Goal: Task Accomplishment & Management: Manage account settings

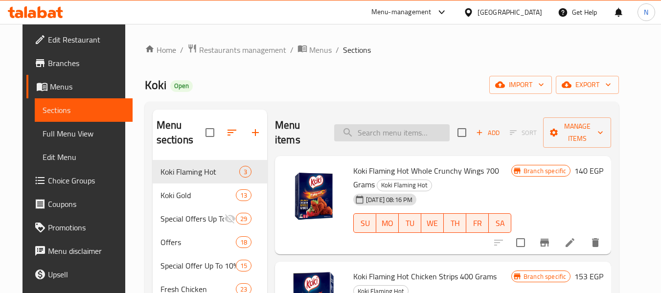
click at [399, 132] on input "search" at bounding box center [391, 132] width 115 height 17
paste input "Chicken Burger 8 Pieces"
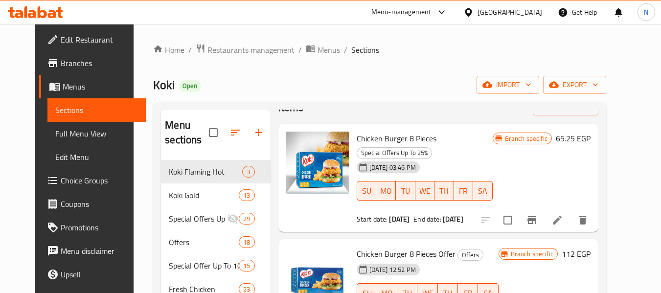
scroll to position [49, 0]
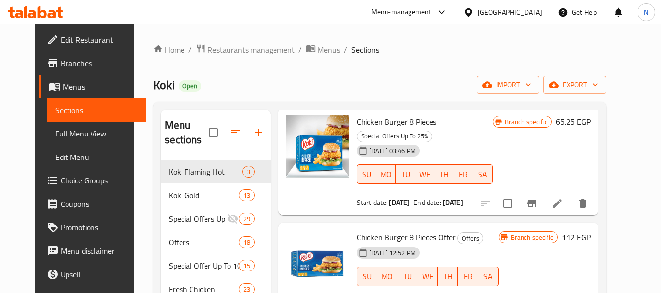
drag, startPoint x: 463, startPoint y: 192, endPoint x: 480, endPoint y: 190, distance: 17.8
click at [463, 196] on b "[DATE]" at bounding box center [453, 202] width 21 height 13
click at [487, 197] on div "Chicken Burger 8 Pieces Special Offers Up To 25% 06-11-2023 03:46 PM SU MO TU W…" at bounding box center [425, 161] width 144 height 101
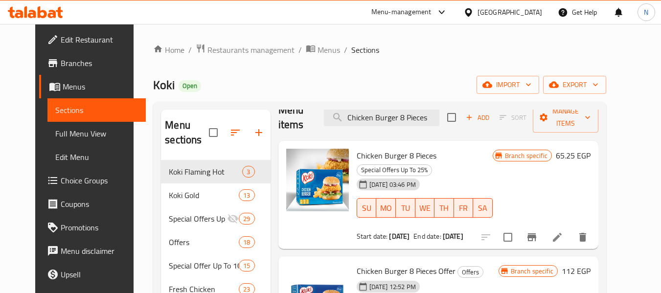
scroll to position [0, 0]
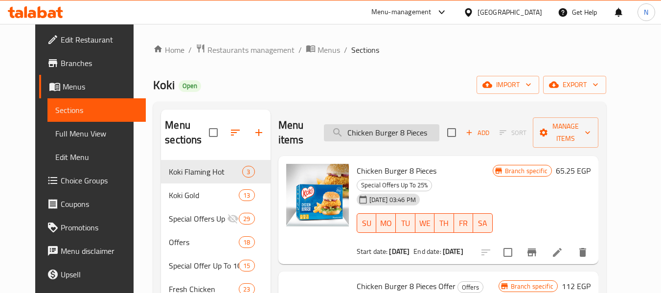
click at [421, 139] on input "Chicken Burger 8 Pieces" at bounding box center [381, 132] width 115 height 17
paste input "تندرالدجاج عادى " 400 جم " كوكى جولد"
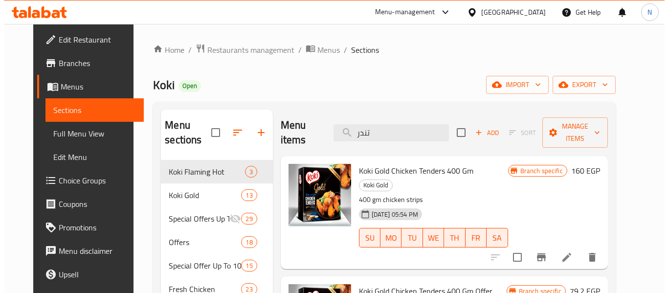
scroll to position [49, 0]
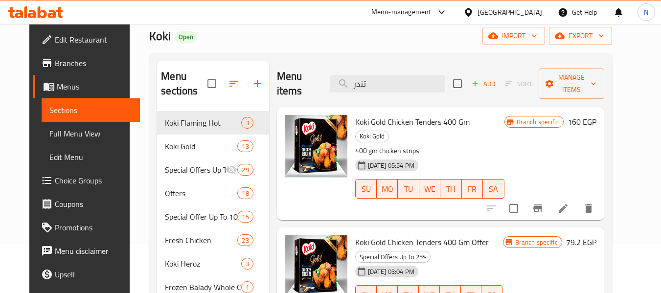
type input "تندر"
drag, startPoint x: 419, startPoint y: 126, endPoint x: 445, endPoint y: 119, distance: 26.8
click at [445, 119] on span "Koki Gold Chicken Tenders 400 Gm" at bounding box center [412, 121] width 114 height 15
click at [463, 145] on p "400 gm chicken strips" at bounding box center [429, 151] width 149 height 12
drag, startPoint x: 587, startPoint y: 120, endPoint x: 603, endPoint y: 123, distance: 15.9
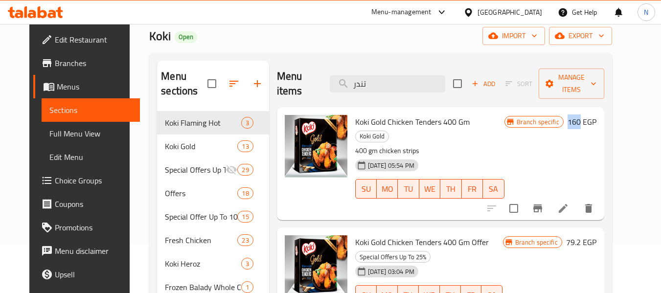
click at [596, 123] on div "Branch specific 160 EGP" at bounding box center [550, 122] width 92 height 14
click at [584, 135] on div "Branch specific 160 EGP" at bounding box center [550, 163] width 92 height 97
click at [542, 204] on icon "Branch-specific-item" at bounding box center [537, 208] width 9 height 8
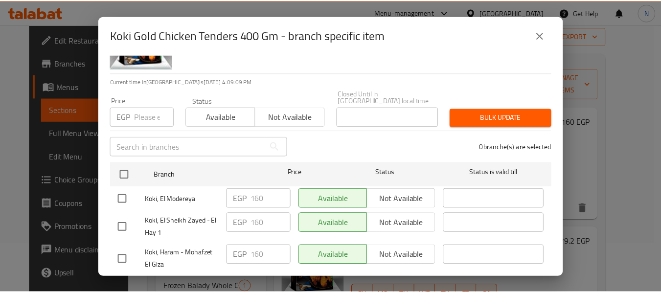
scroll to position [0, 0]
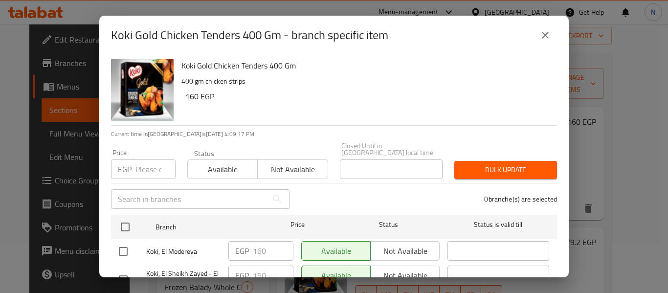
click at [545, 29] on button "close" at bounding box center [545, 34] width 23 height 23
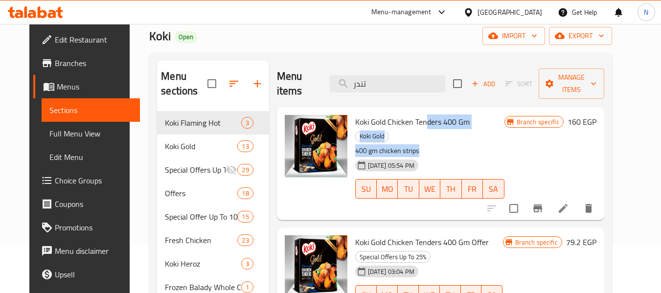
drag, startPoint x: 419, startPoint y: 121, endPoint x: 411, endPoint y: 156, distance: 36.5
click at [411, 143] on div "Koki Gold Chicken Tenders 400 Gm Koki Gold 400 gm chicken strips 07-07-2023 05:…" at bounding box center [429, 163] width 157 height 105
click at [424, 190] on div "[DATE] 05:54 PM SU MO TU WE TH FR SA" at bounding box center [429, 182] width 157 height 53
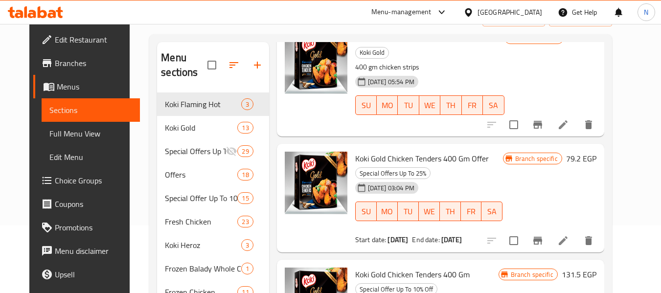
scroll to position [98, 0]
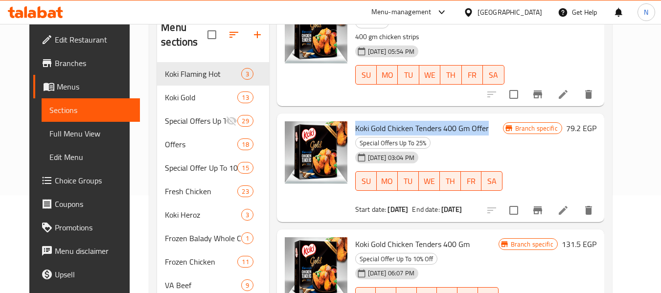
drag, startPoint x: 483, startPoint y: 115, endPoint x: 344, endPoint y: 116, distance: 138.4
click at [351, 117] on div "Koki Gold Chicken Tenders 400 Gm Offer Special Offers Up To 25% 06-11-2023 03:0…" at bounding box center [429, 167] width 156 height 101
click at [401, 121] on span "Koki Gold Chicken Tenders 400 Gm Offer" at bounding box center [422, 128] width 134 height 15
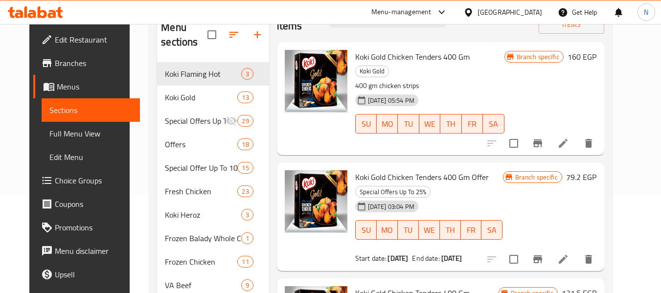
scroll to position [0, 0]
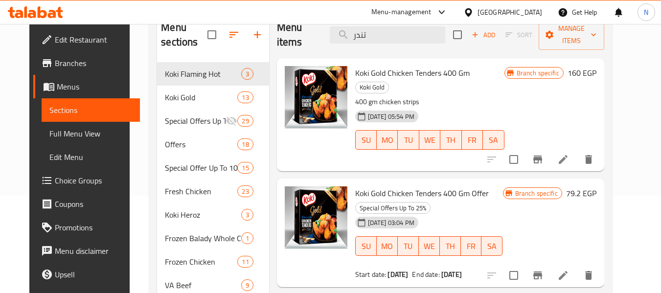
click at [465, 186] on span "Koki Gold Chicken Tenders 400 Gm Offer" at bounding box center [422, 193] width 134 height 15
click at [448, 73] on span "Koki Gold Chicken Tenders 400 Gm" at bounding box center [412, 73] width 114 height 15
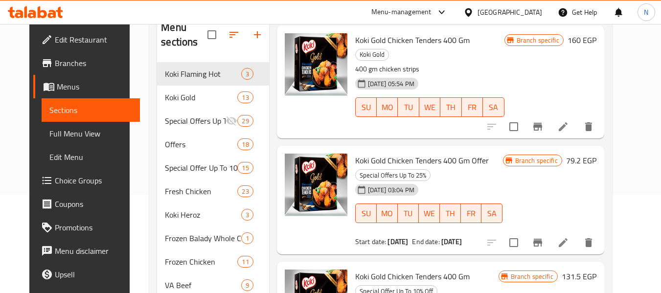
scroll to position [49, 0]
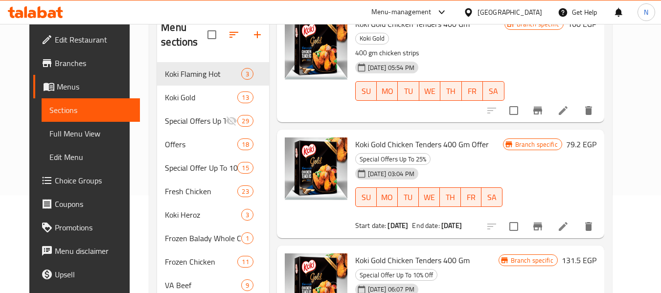
click at [462, 219] on b "[DATE]" at bounding box center [451, 225] width 21 height 13
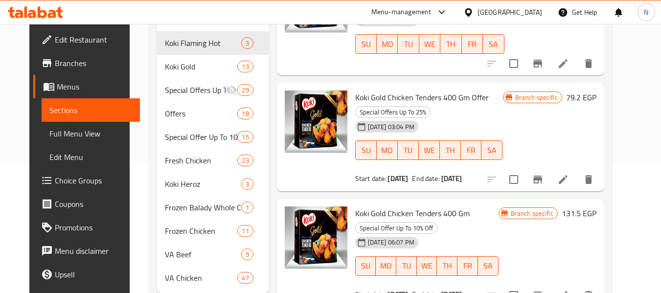
scroll to position [156, 0]
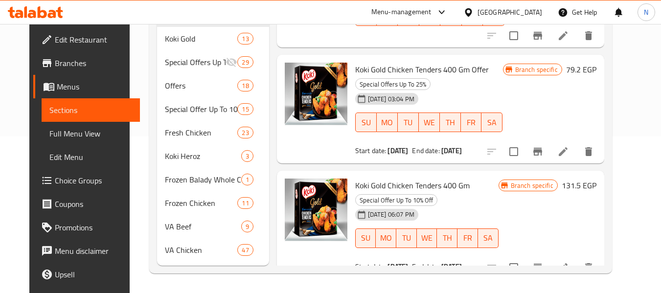
drag, startPoint x: 455, startPoint y: 253, endPoint x: 488, endPoint y: 248, distance: 32.6
click at [462, 260] on b "[DATE]" at bounding box center [451, 266] width 21 height 13
click at [488, 262] on div "Start date: 05-07-2024 End date: 31-07-2024" at bounding box center [426, 267] width 143 height 10
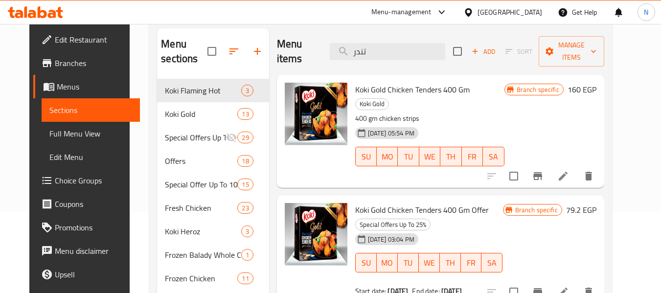
scroll to position [59, 0]
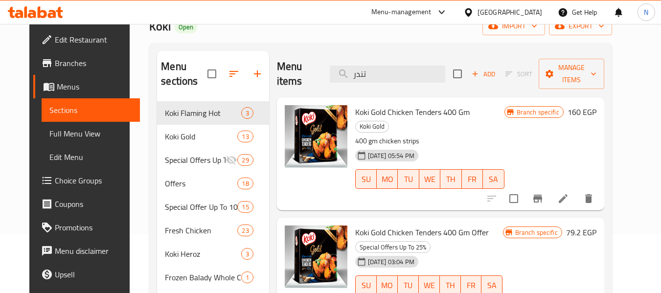
click at [444, 111] on span "Koki Gold Chicken Tenders 400 Gm" at bounding box center [412, 112] width 114 height 15
click at [476, 146] on div "[DATE] 05:54 PM SU MO TU WE TH FR SA" at bounding box center [429, 172] width 157 height 53
click at [576, 190] on li at bounding box center [562, 199] width 27 height 18
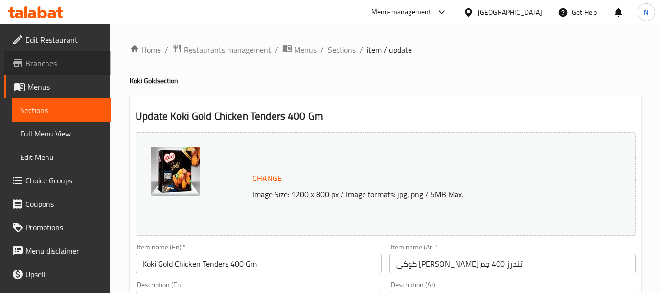
click at [63, 67] on span "Branches" at bounding box center [63, 63] width 77 height 12
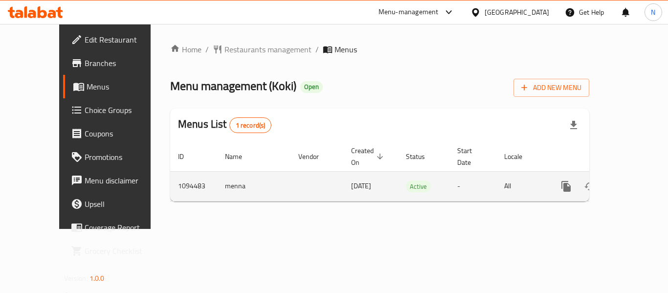
click at [637, 183] on link "enhanced table" at bounding box center [636, 186] width 23 height 23
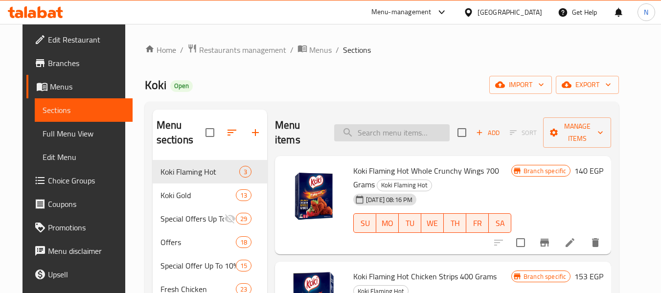
click at [410, 136] on input "search" at bounding box center [391, 132] width 115 height 17
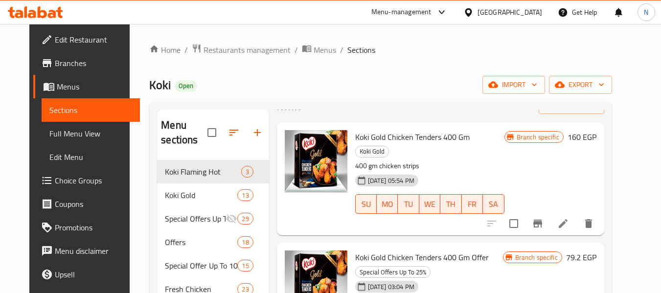
scroll to position [49, 0]
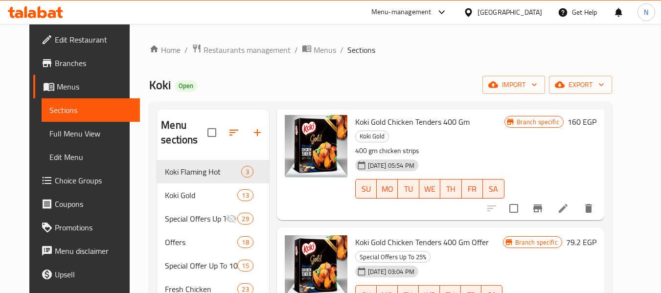
type input "تندر"
click at [569, 202] on icon at bounding box center [563, 208] width 12 height 12
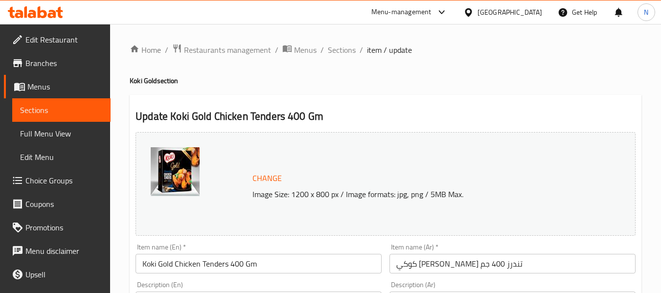
click at [40, 36] on span "Edit Restaurant" at bounding box center [63, 40] width 77 height 12
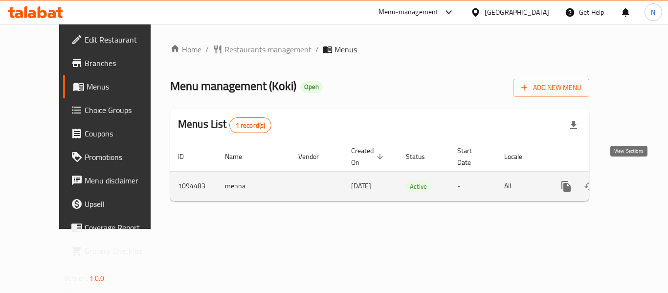
click at [631, 180] on icon "enhanced table" at bounding box center [637, 186] width 12 height 12
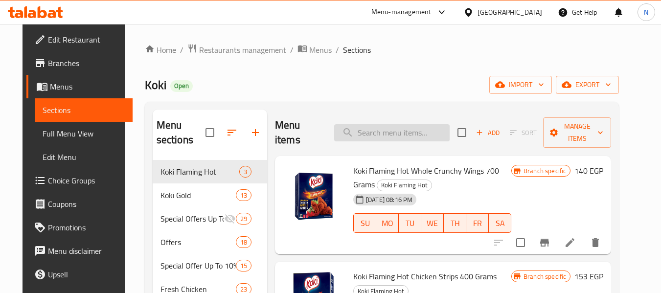
click at [415, 134] on input "search" at bounding box center [391, 132] width 115 height 17
paste input "Koki Beef Hot Dog 12 Pieces"
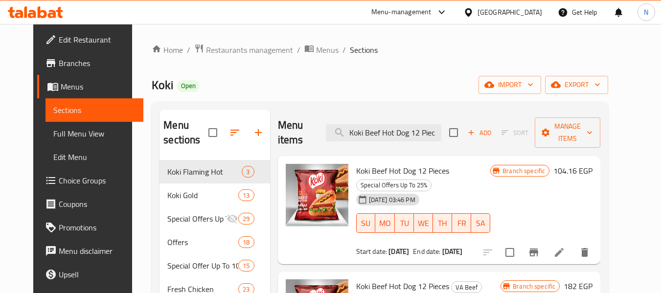
scroll to position [49, 0]
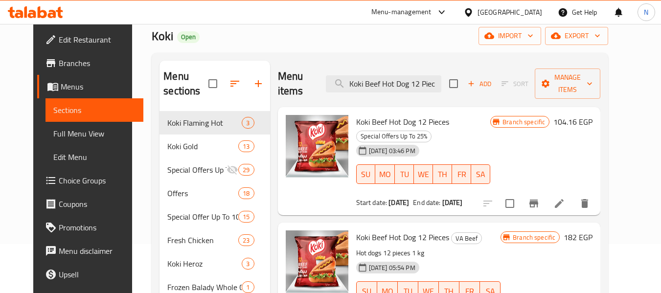
type input "Koki Beef Hot Dog 12 Piec"
drag, startPoint x: 361, startPoint y: 108, endPoint x: 427, endPoint y: 106, distance: 66.0
click at [427, 114] on span "Koki Beef Hot Dog 12 Pieces" at bounding box center [402, 121] width 93 height 15
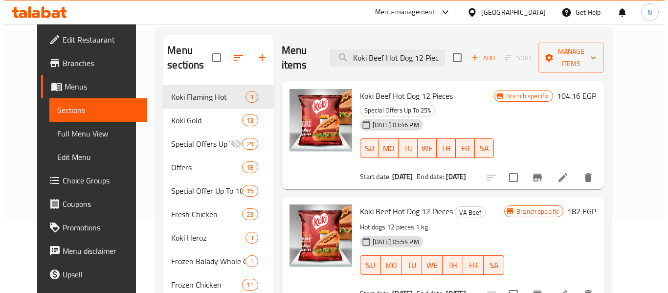
scroll to position [98, 0]
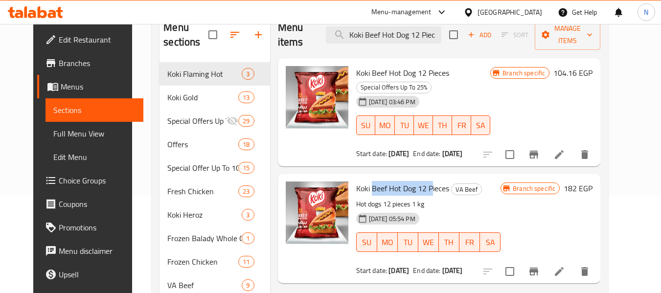
drag, startPoint x: 362, startPoint y: 160, endPoint x: 422, endPoint y: 161, distance: 59.7
click at [422, 181] on span "Koki Beef Hot Dog 12 Pieces" at bounding box center [402, 188] width 93 height 15
click at [425, 181] on span "Koki Beef Hot Dog 12 Pieces" at bounding box center [402, 188] width 93 height 15
click at [545, 260] on button "Branch-specific-item" at bounding box center [533, 271] width 23 height 23
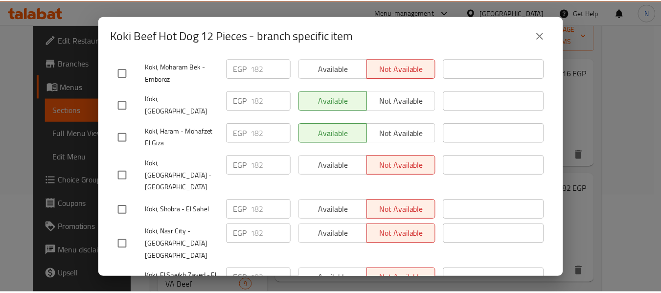
scroll to position [342, 0]
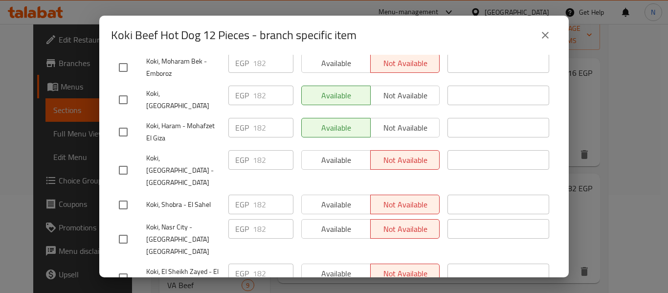
click at [544, 32] on icon "close" at bounding box center [545, 35] width 12 height 12
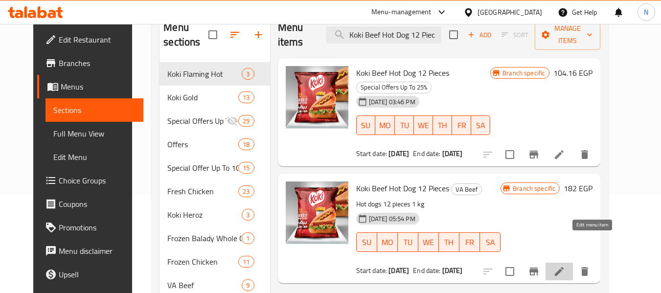
click at [563, 267] on icon at bounding box center [559, 271] width 9 height 9
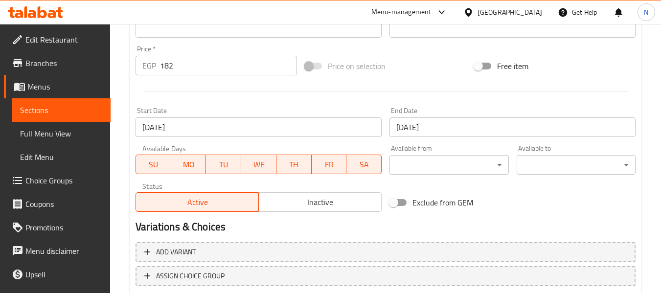
scroll to position [342, 0]
click at [207, 133] on input "[DATE]" at bounding box center [258, 127] width 246 height 20
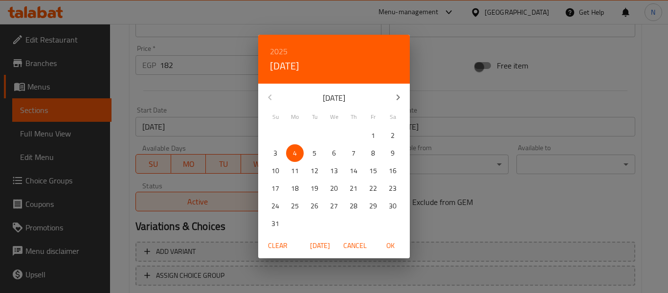
click at [375, 136] on p "1" at bounding box center [373, 136] width 4 height 12
click at [400, 92] on icon "button" at bounding box center [398, 97] width 12 height 12
click at [299, 136] on span "1" at bounding box center [295, 136] width 18 height 12
click at [388, 243] on span "OK" at bounding box center [390, 246] width 23 height 12
type input "[DATE]"
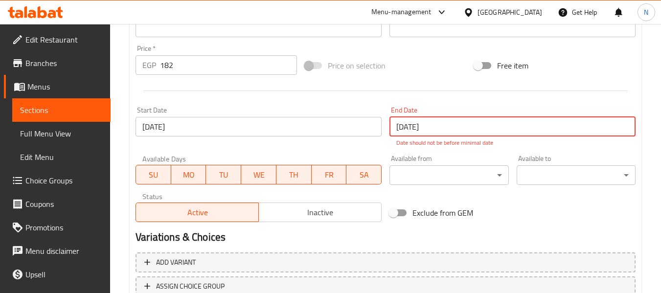
click at [456, 132] on input "[DATE]" at bounding box center [512, 127] width 246 height 20
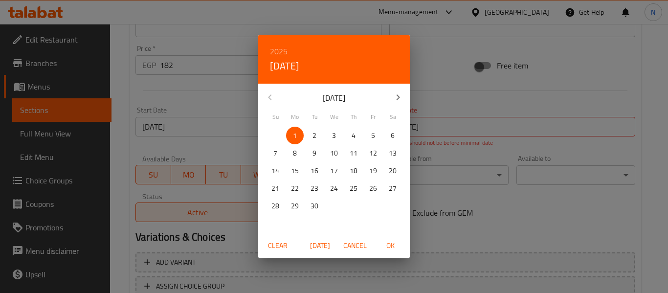
click at [318, 202] on p "30" at bounding box center [315, 206] width 8 height 12
click at [390, 243] on span "OK" at bounding box center [390, 246] width 23 height 12
type input "[DATE]"
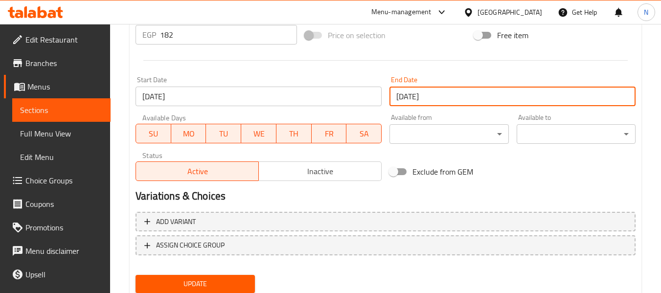
scroll to position [412, 0]
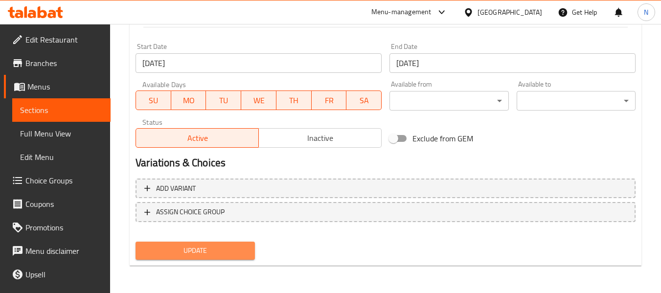
click at [242, 254] on span "Update" at bounding box center [194, 251] width 103 height 12
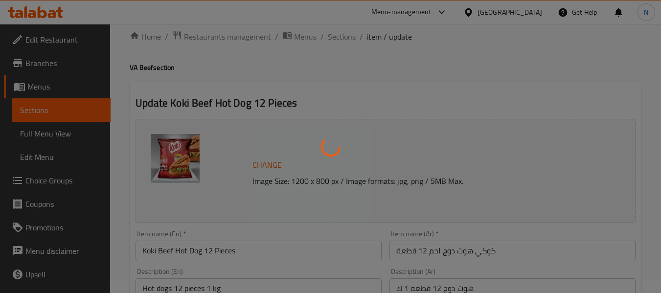
scroll to position [0, 0]
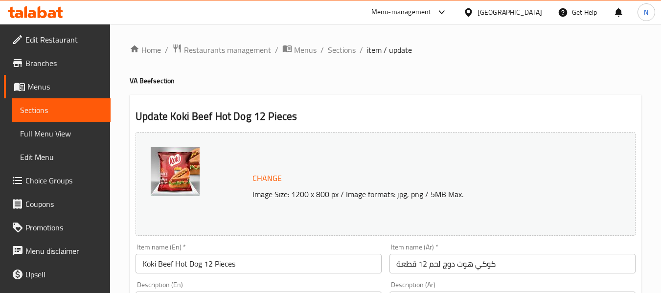
click at [340, 51] on span "Sections" at bounding box center [342, 50] width 28 height 12
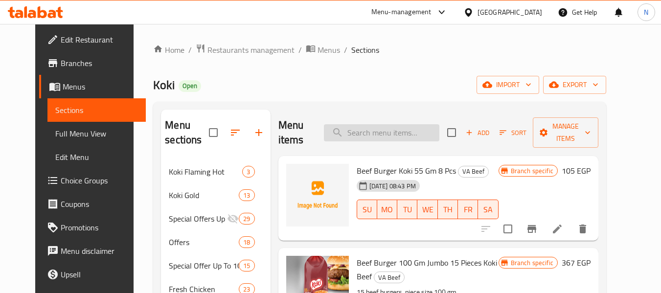
click at [417, 129] on input "search" at bounding box center [381, 132] width 115 height 17
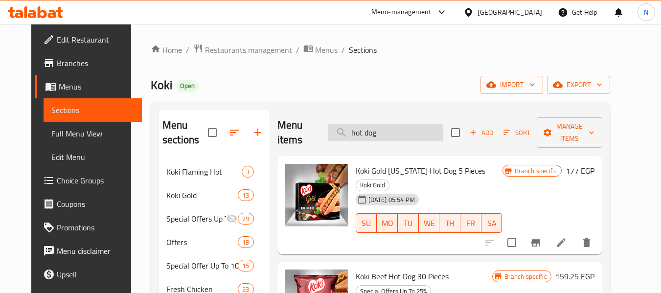
click at [394, 135] on input "hot dog" at bounding box center [385, 132] width 115 height 17
paste input "Koki Heroz Chicken Cheese Nuggets 400 Gm"
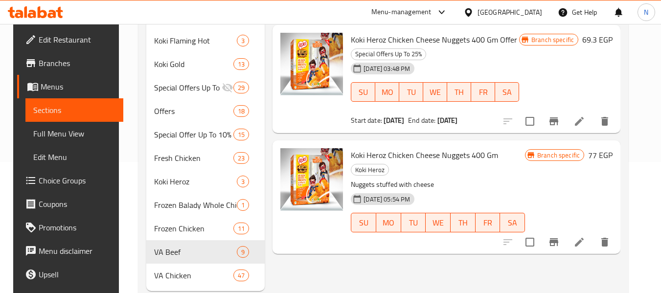
scroll to position [147, 0]
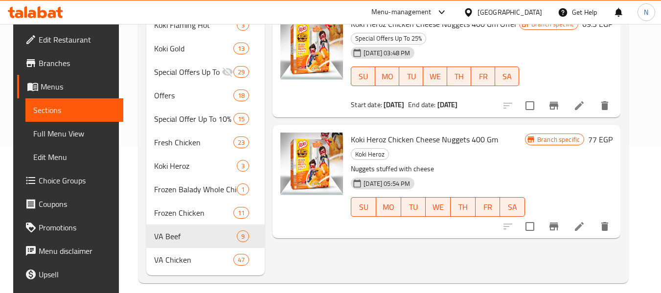
type input "Koki Heroz Chicken Cheese Nuggets 400"
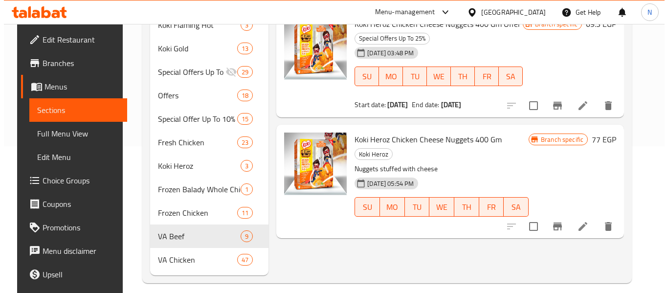
scroll to position [0, 0]
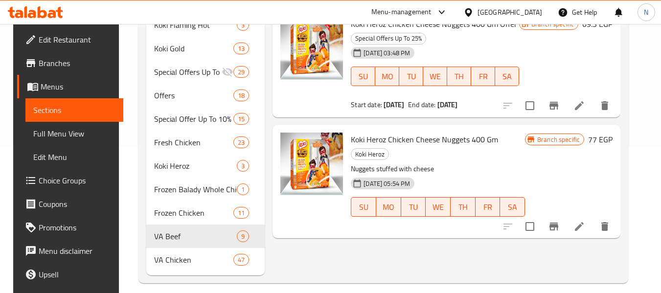
click at [559, 221] on icon "Branch-specific-item" at bounding box center [554, 227] width 12 height 12
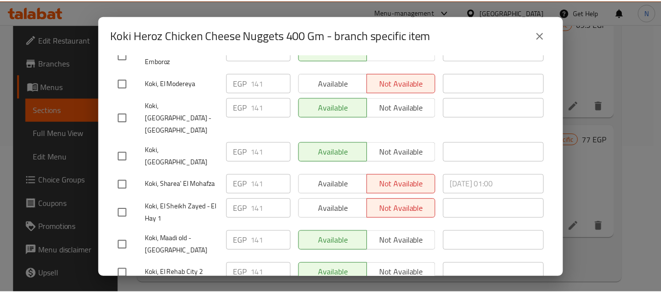
scroll to position [346, 0]
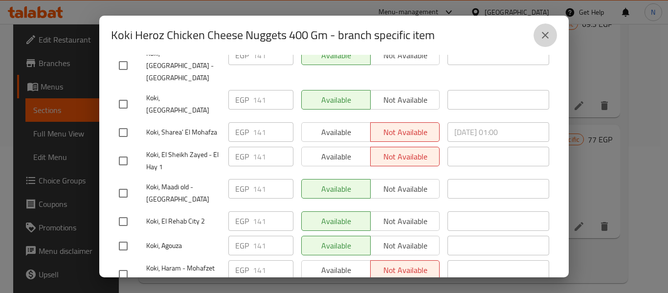
click at [547, 30] on icon "close" at bounding box center [545, 35] width 12 height 12
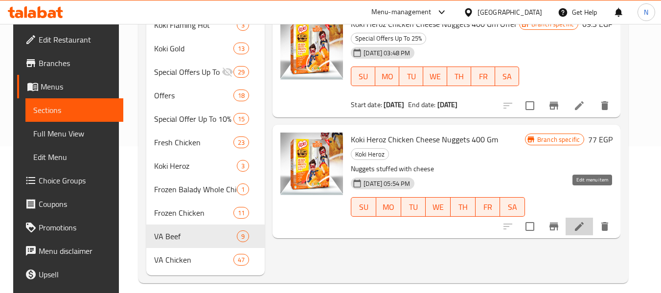
click at [585, 221] on icon at bounding box center [579, 227] width 12 height 12
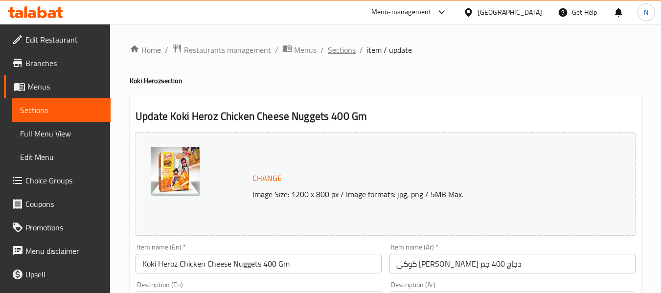
click at [352, 54] on span "Sections" at bounding box center [342, 50] width 28 height 12
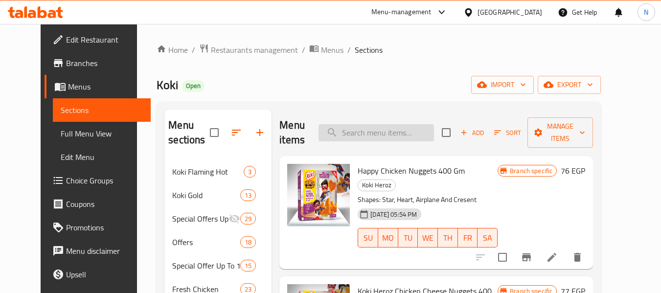
click at [430, 134] on input "search" at bounding box center [375, 132] width 115 height 17
paste input "ناجتس الدجاج المرح"400جم"هيروز"
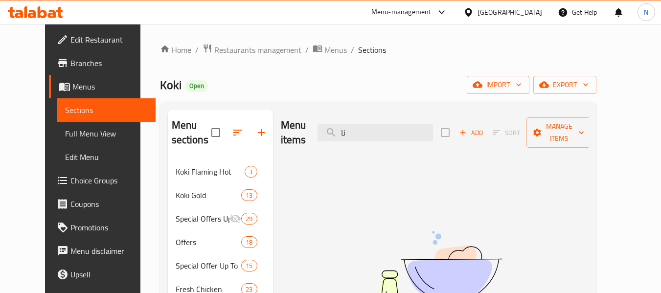
type input "ن"
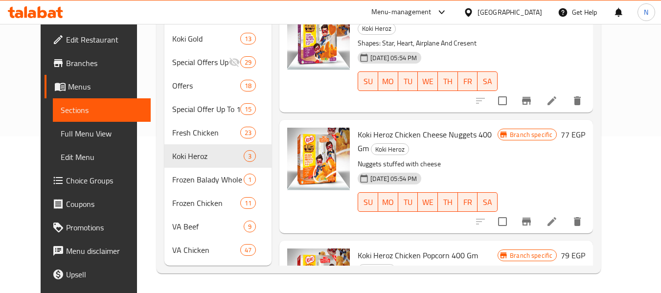
scroll to position [108, 0]
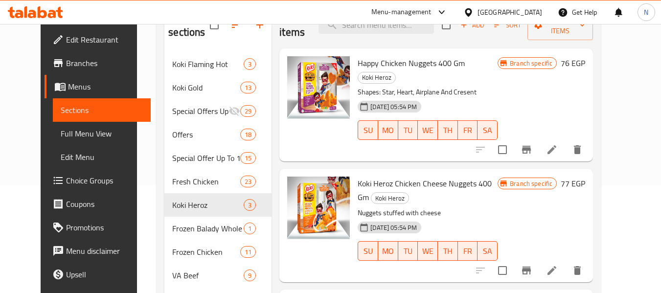
click at [400, 62] on span "Happy Chicken Nuggets 400 Gm" at bounding box center [410, 63] width 107 height 15
click at [379, 62] on span "Happy Chicken Nuggets 400 Gm" at bounding box center [410, 63] width 107 height 15
click at [357, 66] on span "Happy Chicken Nuggets 400 Gm" at bounding box center [410, 63] width 107 height 15
click at [557, 144] on icon at bounding box center [552, 150] width 12 height 12
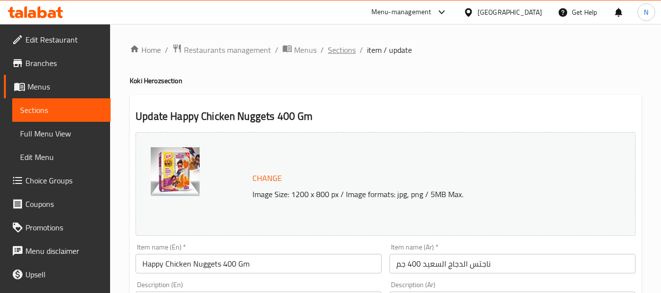
click at [352, 50] on span "Sections" at bounding box center [342, 50] width 28 height 12
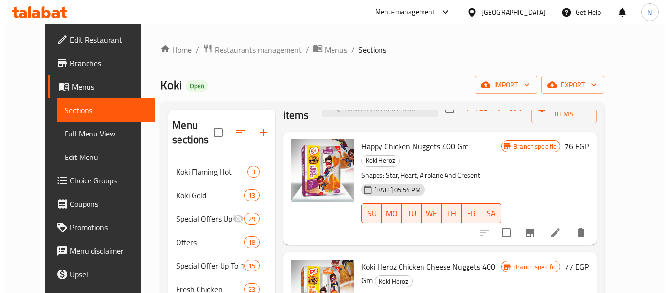
scroll to position [47, 0]
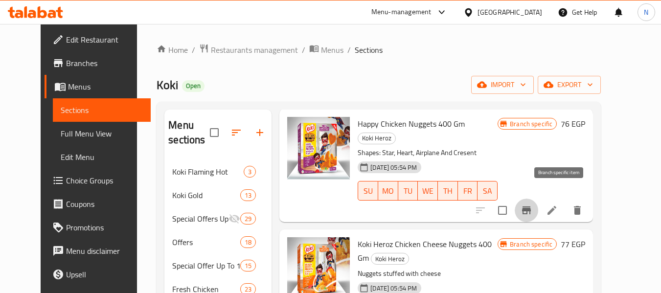
click at [532, 204] on icon "Branch-specific-item" at bounding box center [526, 210] width 12 height 12
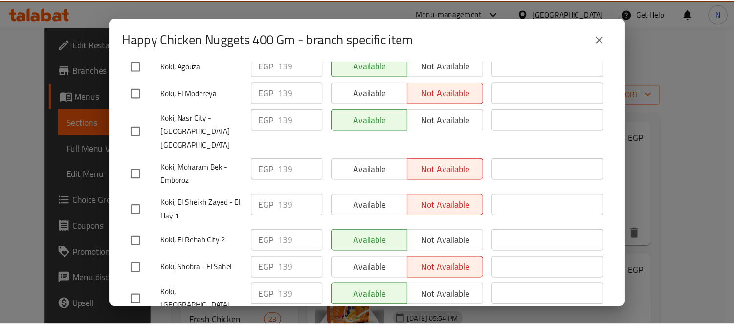
scroll to position [196, 0]
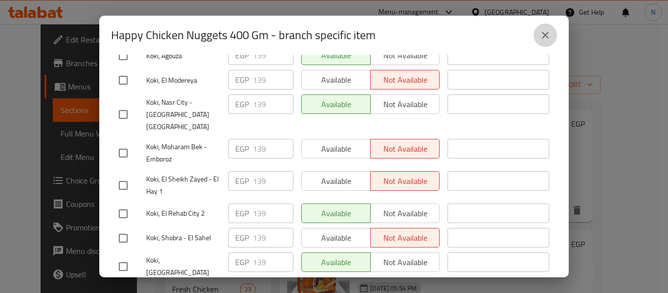
click at [544, 40] on icon "close" at bounding box center [545, 35] width 12 height 12
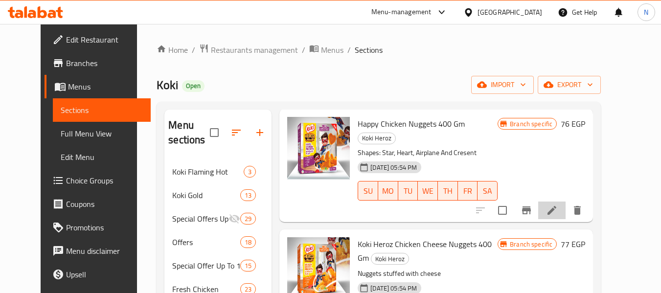
click at [565, 201] on li at bounding box center [551, 210] width 27 height 18
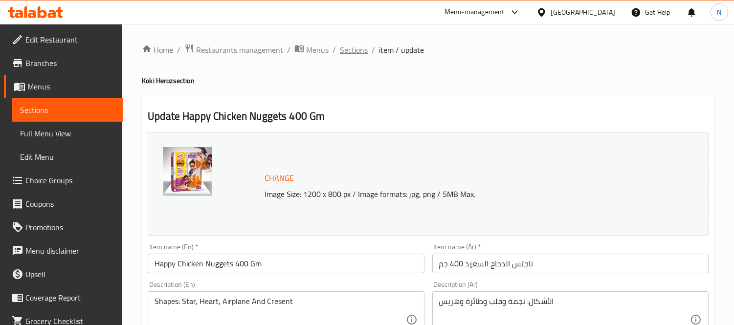
click at [361, 45] on span "Sections" at bounding box center [354, 50] width 28 height 12
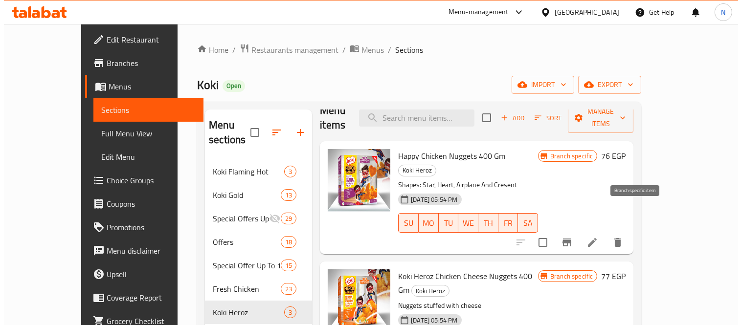
scroll to position [19, 0]
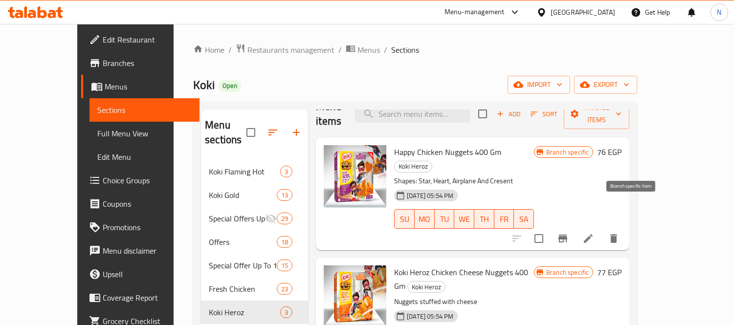
click at [575, 227] on button "Branch-specific-item" at bounding box center [562, 238] width 23 height 23
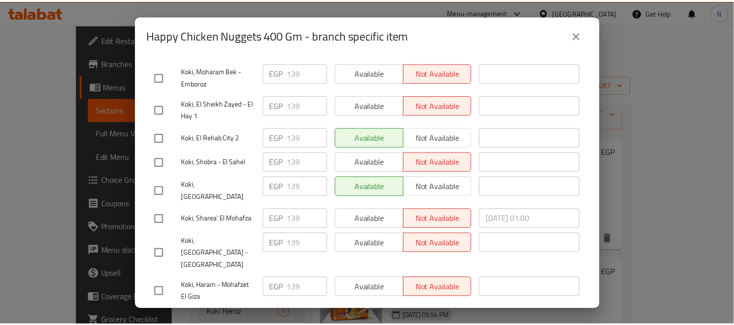
scroll to position [313, 0]
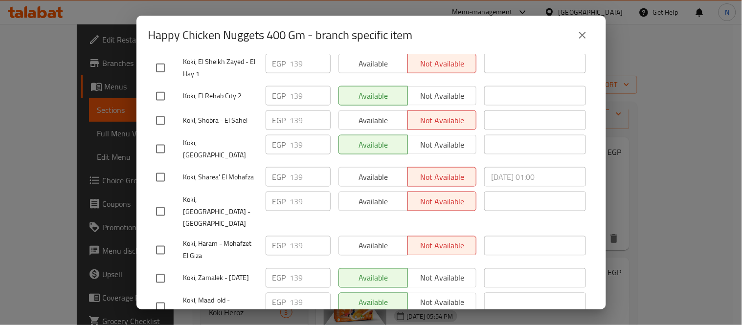
click at [583, 43] on button "close" at bounding box center [582, 34] width 23 height 23
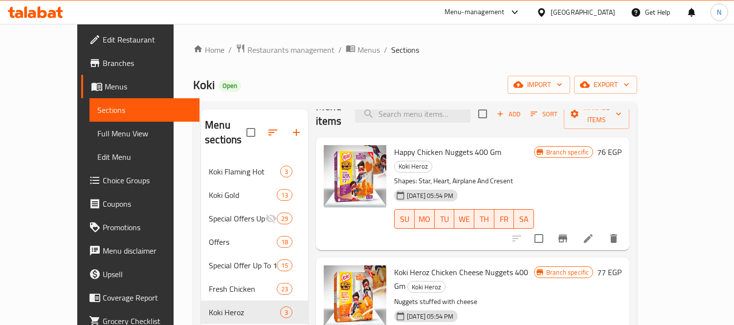
click at [519, 186] on div "[DATE] 05:54 PM SU MO TU WE TH FR SA" at bounding box center [464, 212] width 148 height 53
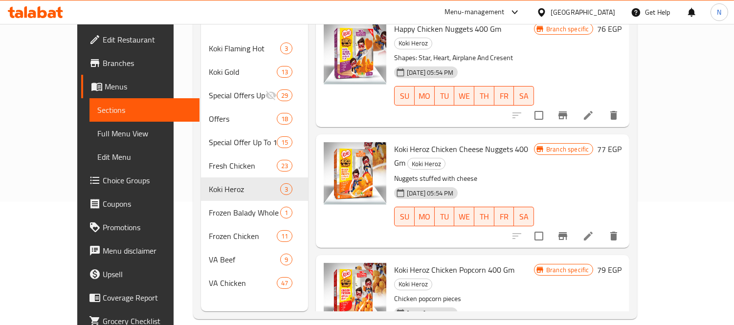
scroll to position [137, 0]
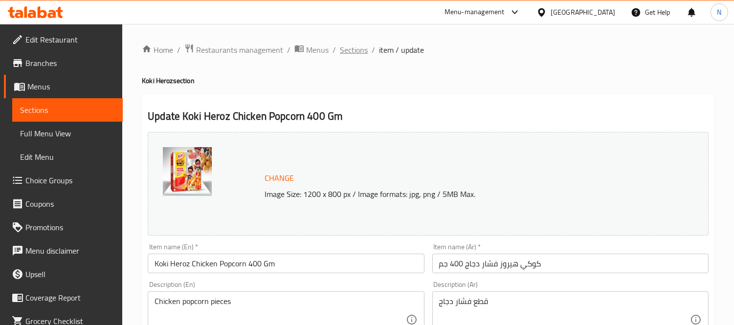
click at [348, 47] on span "Sections" at bounding box center [354, 50] width 28 height 12
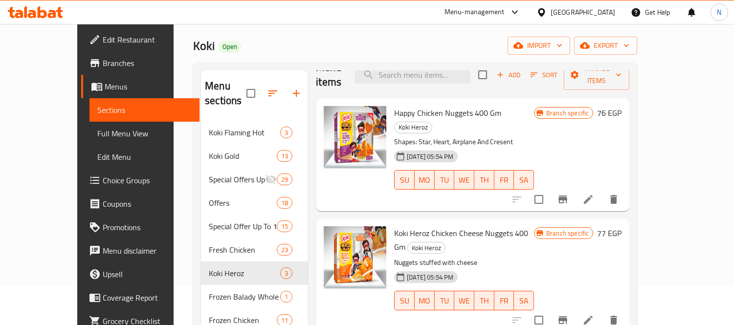
scroll to position [137, 0]
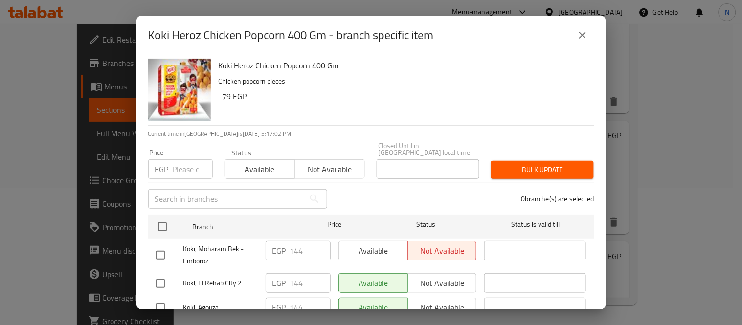
click at [578, 32] on icon "close" at bounding box center [583, 35] width 12 height 12
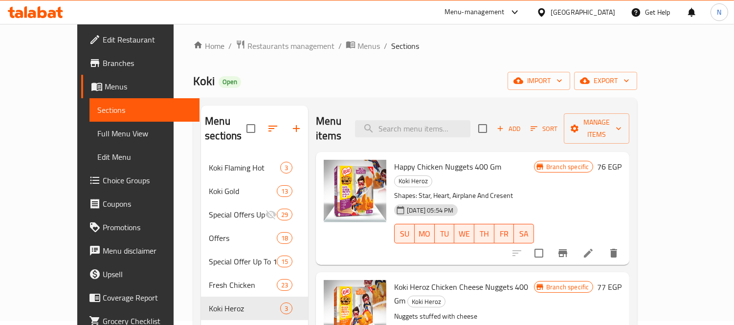
scroll to position [0, 0]
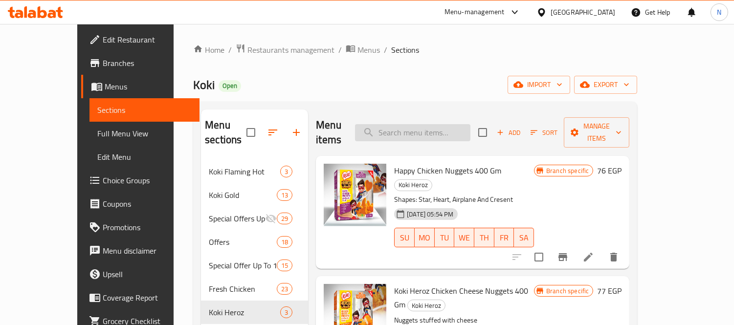
click at [438, 124] on input "search" at bounding box center [412, 132] width 115 height 17
paste input "Kofta Beef 900 Gm Koki Beef"
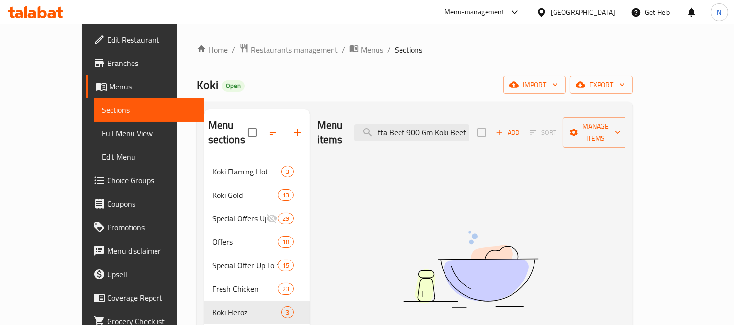
scroll to position [0, 7]
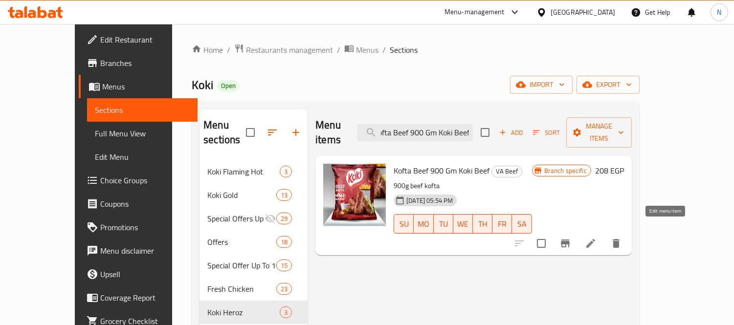
type input "Kofta Beef 900 Gm Koki Beef"
click at [597, 238] on icon at bounding box center [591, 244] width 12 height 12
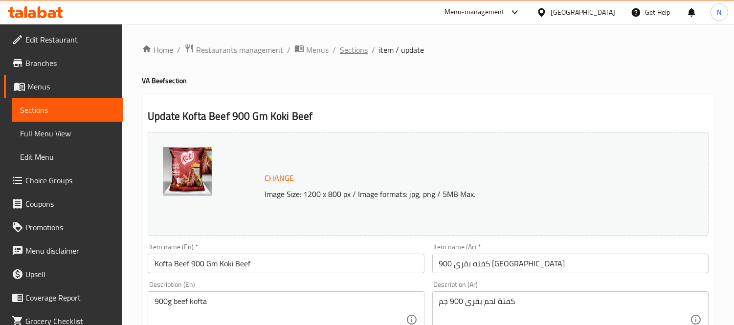
click at [365, 50] on span "Sections" at bounding box center [354, 50] width 28 height 12
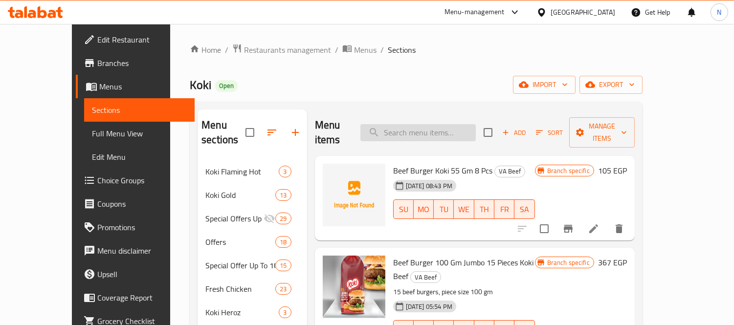
click at [476, 126] on input "search" at bounding box center [417, 132] width 115 height 17
paste input "1719135261"
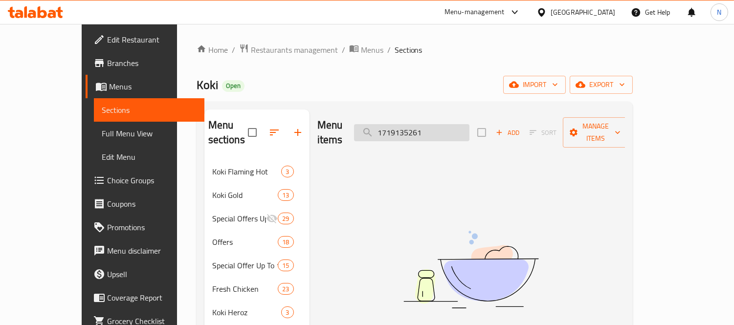
click at [449, 124] on input "1719135261" at bounding box center [411, 132] width 115 height 17
paste input "Kofta Beef 900 Gm Koki Beef"
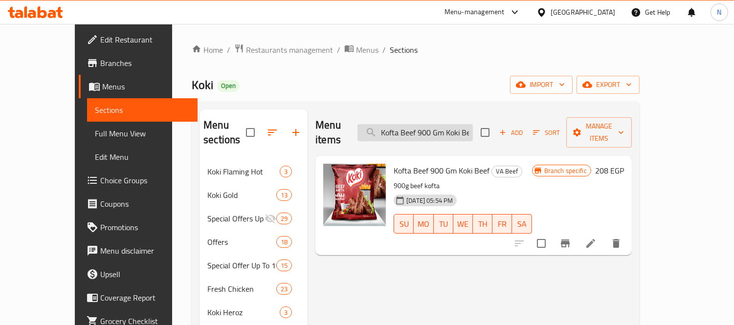
click at [432, 124] on input "Kofta Beef 900 Gm Koki Beef" at bounding box center [414, 132] width 115 height 17
paste input "Beef Burger 100 Gm Jumbo 15 Pieces Koki Beef"
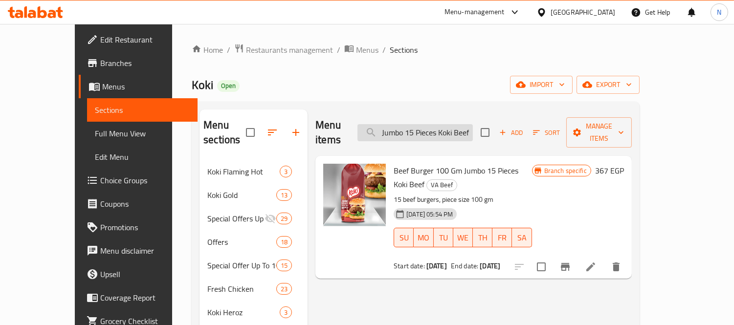
scroll to position [0, 68]
type input "Beef Burger 100 Gm Jumbo 15 Pieces Koki Beef"
click at [604, 258] on li at bounding box center [590, 267] width 27 height 18
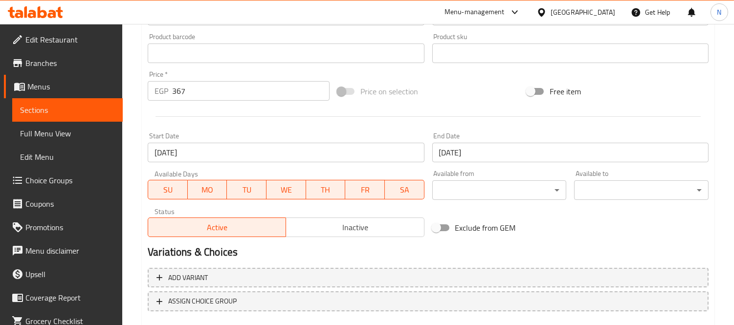
scroll to position [378, 0]
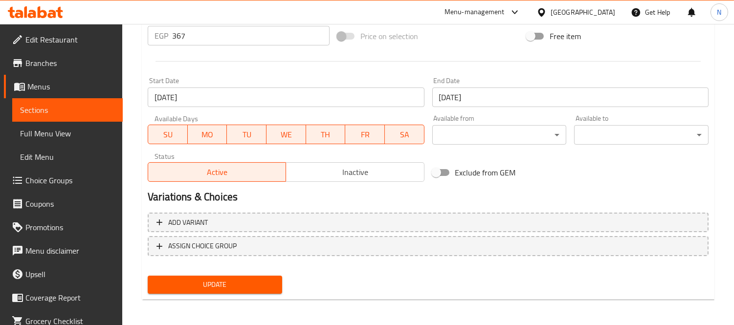
click at [500, 91] on input "[DATE]" at bounding box center [570, 98] width 276 height 20
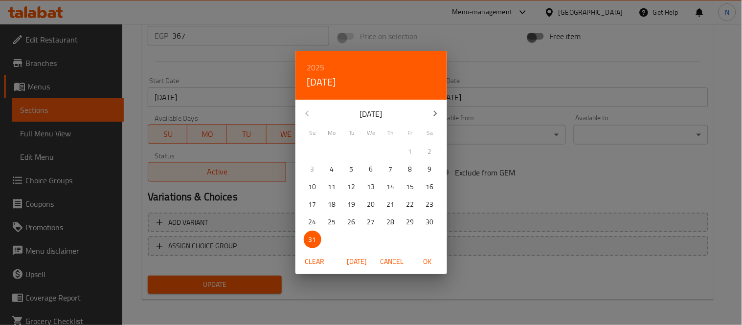
click at [438, 120] on button "button" at bounding box center [434, 113] width 23 height 23
click at [353, 218] on p "30" at bounding box center [352, 222] width 8 height 12
click at [428, 262] on span "OK" at bounding box center [427, 262] width 23 height 12
type input "[DATE]"
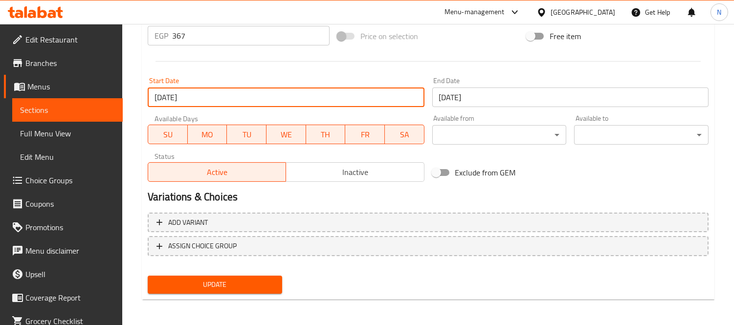
click at [297, 97] on input "[DATE]" at bounding box center [286, 98] width 276 height 20
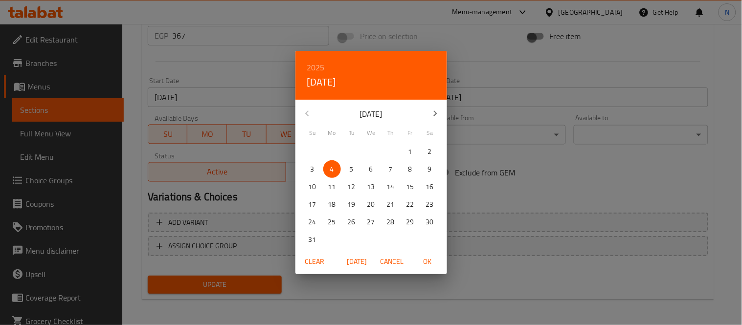
click at [437, 111] on icon "button" at bounding box center [435, 114] width 12 height 12
click at [336, 150] on span "1" at bounding box center [332, 152] width 18 height 12
click at [436, 266] on span "OK" at bounding box center [427, 262] width 23 height 12
type input "[DATE]"
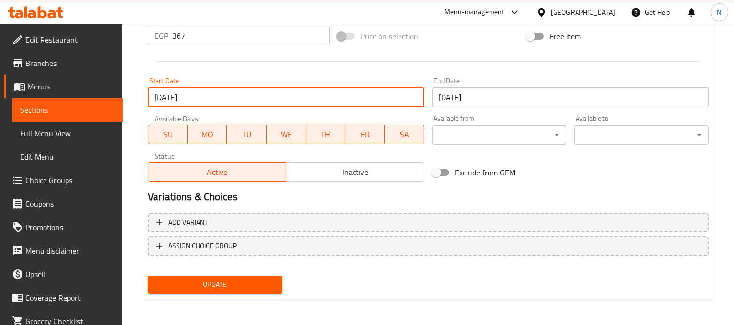
click at [248, 286] on span "Update" at bounding box center [215, 285] width 119 height 12
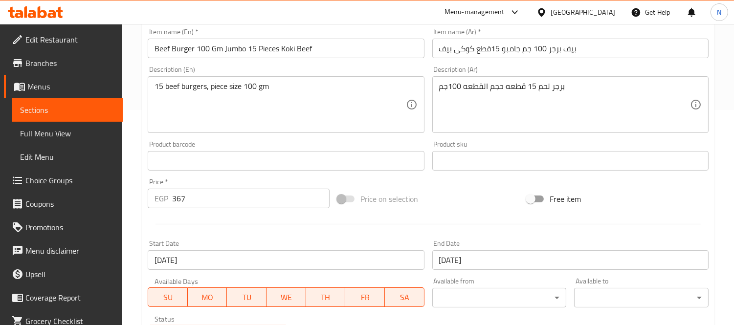
scroll to position [0, 0]
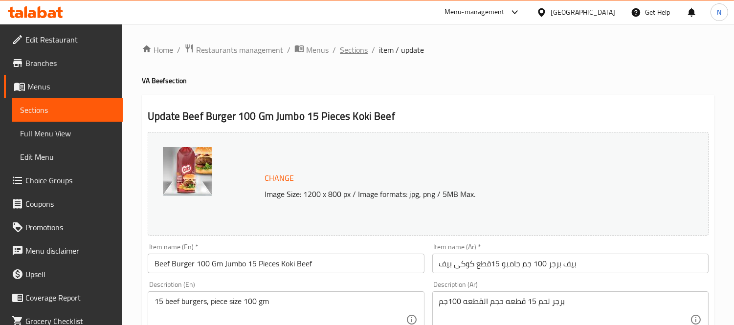
click at [342, 51] on span "Sections" at bounding box center [354, 50] width 28 height 12
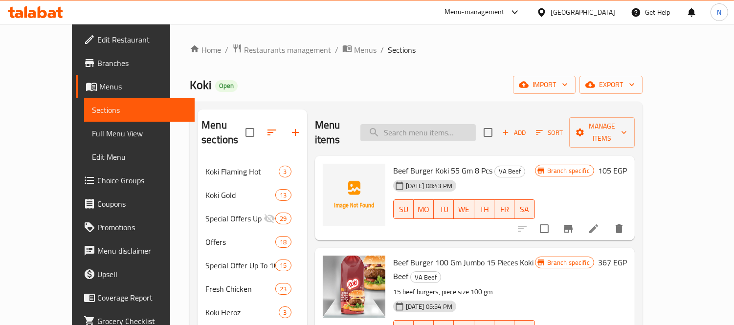
click at [460, 126] on input "search" at bounding box center [417, 132] width 115 height 17
paste input "Koki Beef Oriental Sausages 350 Gm"
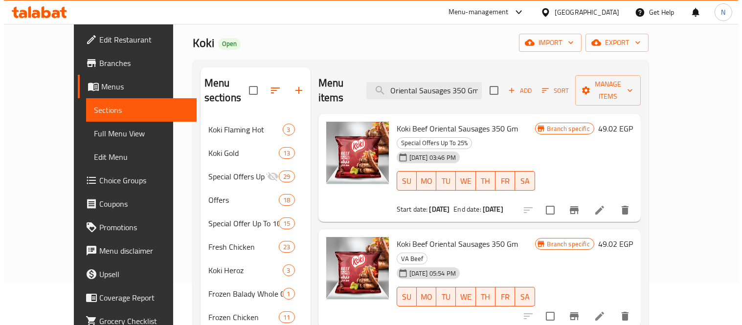
scroll to position [54, 0]
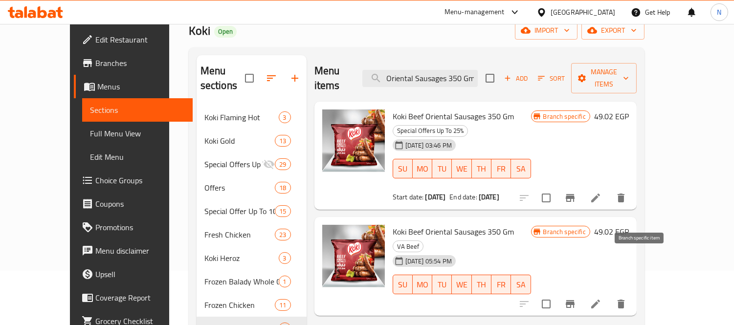
type input "Koki Beef Oriental Sausages 350 Gm"
click at [582, 292] on button "Branch-specific-item" at bounding box center [569, 303] width 23 height 23
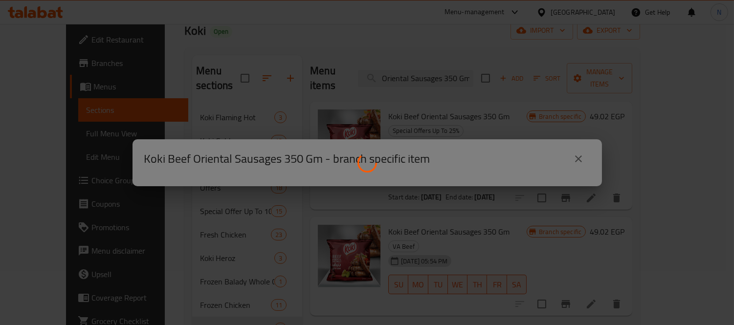
scroll to position [0, 0]
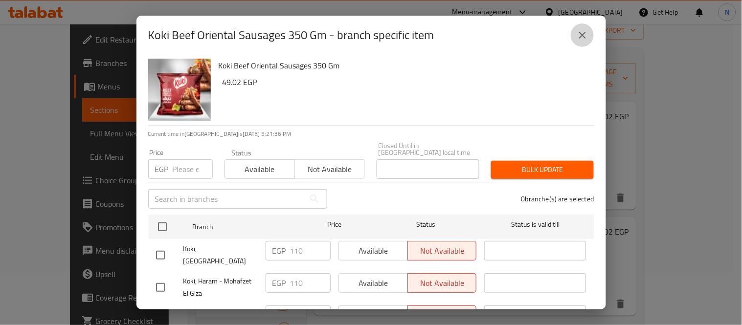
click at [579, 31] on icon "close" at bounding box center [583, 35] width 12 height 12
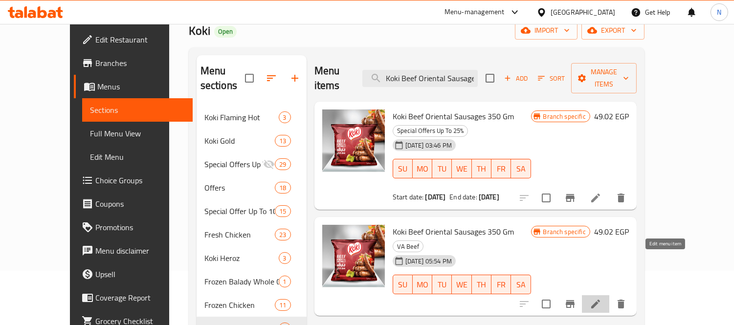
click at [602, 292] on icon at bounding box center [596, 304] width 12 height 12
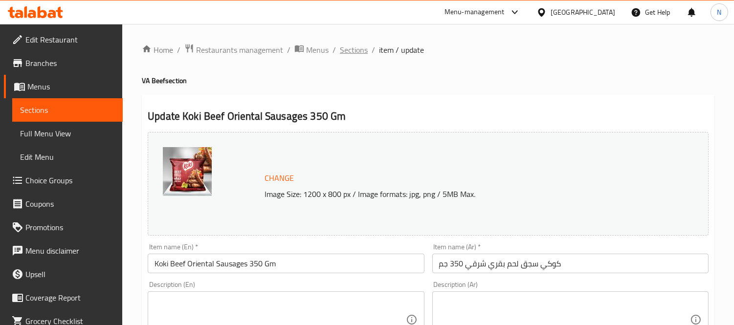
click at [362, 52] on span "Sections" at bounding box center [354, 50] width 28 height 12
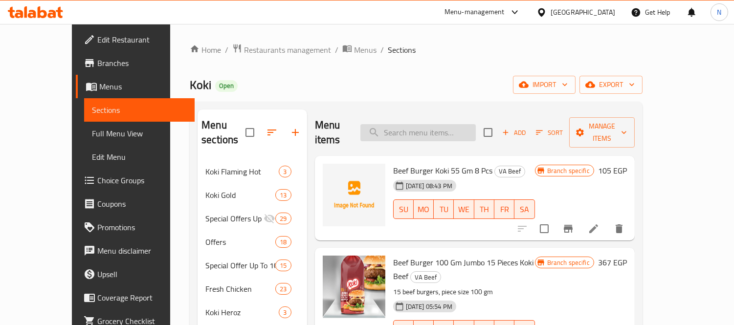
click at [465, 124] on input "search" at bounding box center [417, 132] width 115 height 17
paste input "Koki Beef Hot Dog 30 Pieces"
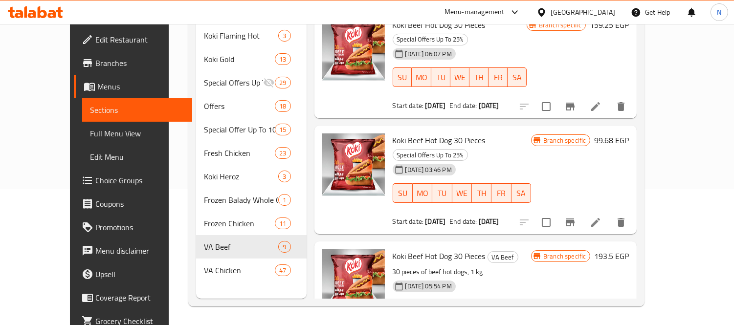
scroll to position [137, 0]
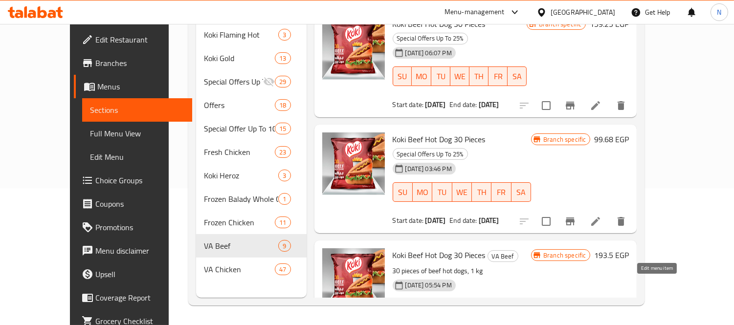
type input "Koki Beef Hot Dog 30 Pieces"
click at [602, 292] on icon at bounding box center [596, 329] width 12 height 12
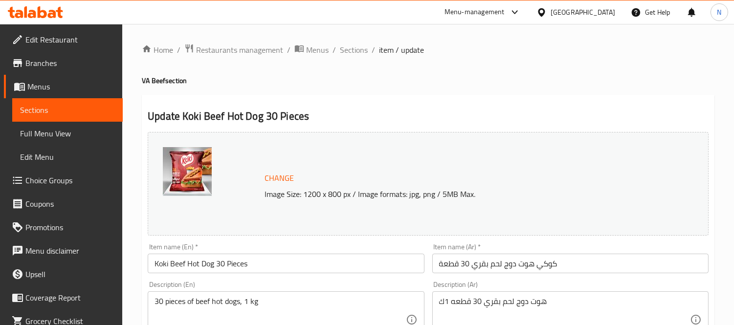
click at [351, 49] on span "Sections" at bounding box center [354, 50] width 28 height 12
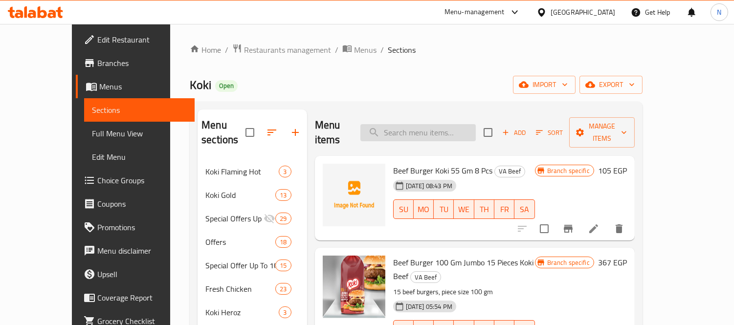
click at [442, 125] on input "search" at bounding box center [417, 132] width 115 height 17
paste input "Regular Crunchy Chicken Drumstick 700 Gm"
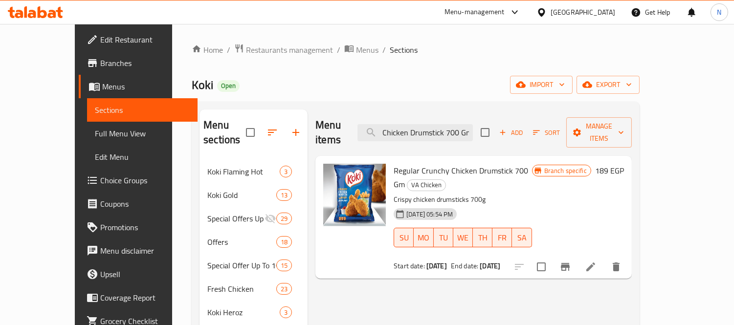
type input "Regular Crunchy Chicken Drumstick 700 Gm"
click at [604, 258] on li at bounding box center [590, 267] width 27 height 18
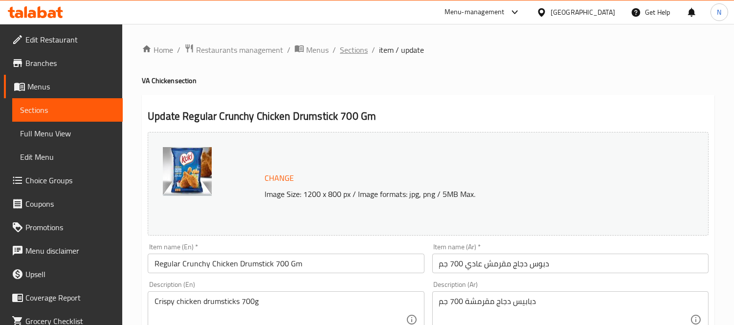
click at [360, 47] on span "Sections" at bounding box center [354, 50] width 28 height 12
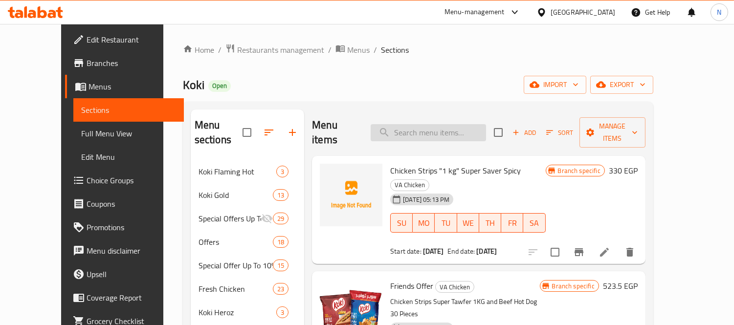
click at [468, 124] on input "search" at bounding box center [428, 132] width 115 height 17
paste input "Regular Crunchy Chicken Drumstick 700 Gm"
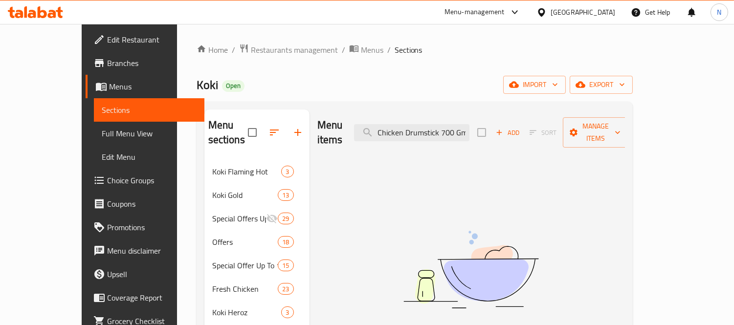
scroll to position [0, 56]
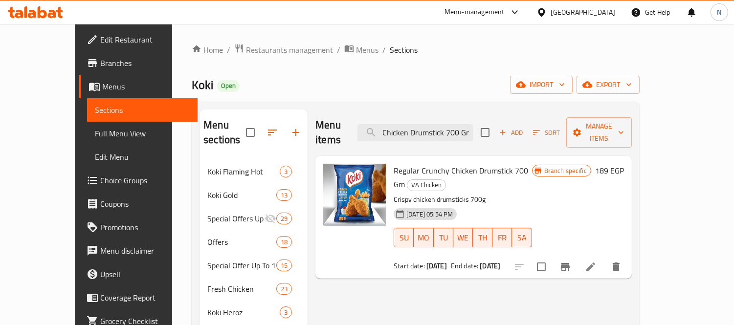
type input "Regular Crunchy Chicken Drumstick 700 Gm"
click at [570, 263] on icon "Branch-specific-item" at bounding box center [565, 267] width 9 height 8
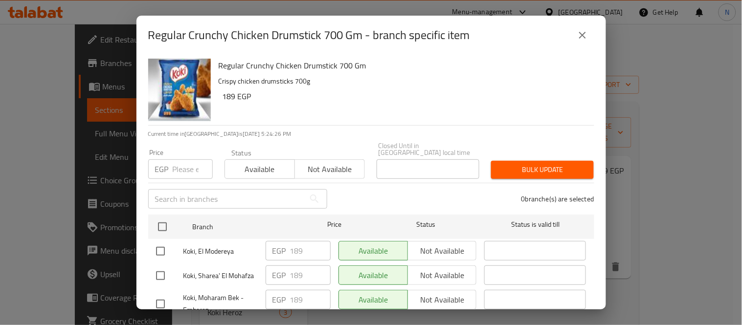
click at [581, 45] on button "close" at bounding box center [582, 34] width 23 height 23
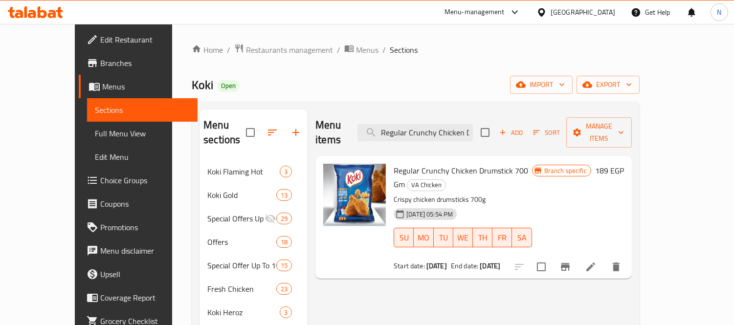
click at [597, 261] on icon at bounding box center [591, 267] width 12 height 12
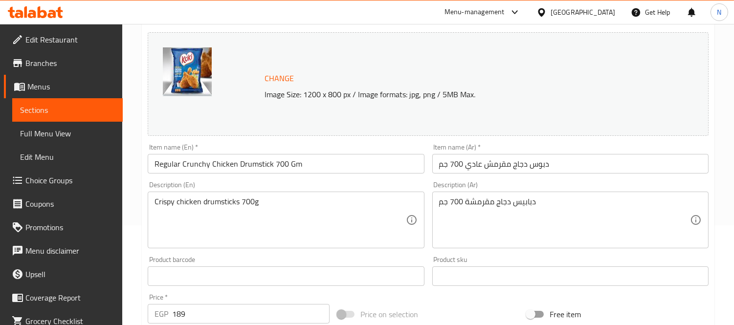
scroll to position [271, 0]
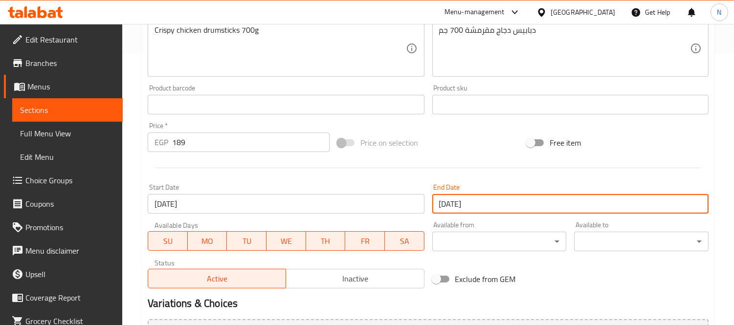
click at [492, 203] on input "[DATE]" at bounding box center [570, 204] width 276 height 20
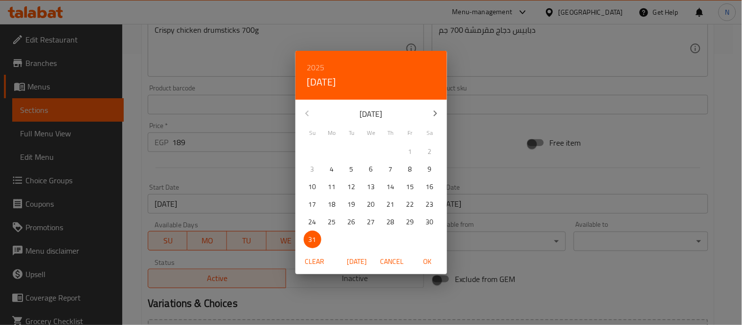
click at [436, 113] on icon "button" at bounding box center [434, 114] width 3 height 6
click at [355, 219] on p "30" at bounding box center [352, 222] width 8 height 12
click at [426, 265] on span "OK" at bounding box center [427, 262] width 23 height 12
type input "[DATE]"
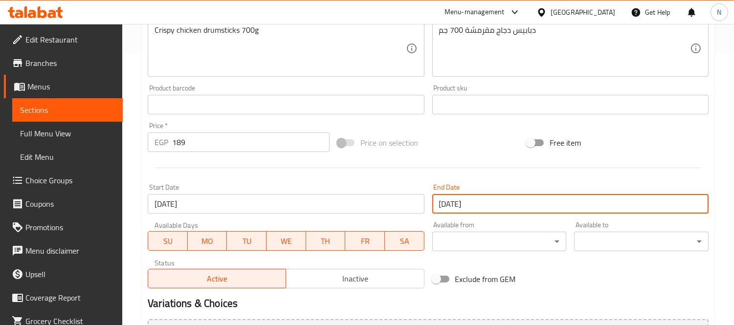
click at [250, 201] on input "[DATE]" at bounding box center [286, 204] width 276 height 20
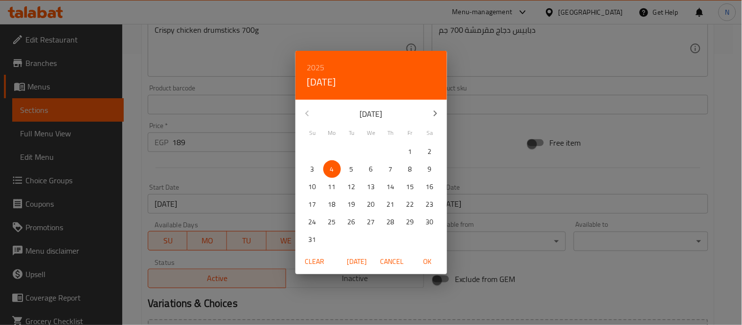
click at [436, 112] on icon "button" at bounding box center [434, 114] width 3 height 6
click at [336, 149] on span "1" at bounding box center [332, 152] width 18 height 12
click at [423, 261] on span "OK" at bounding box center [427, 262] width 23 height 12
type input "[DATE]"
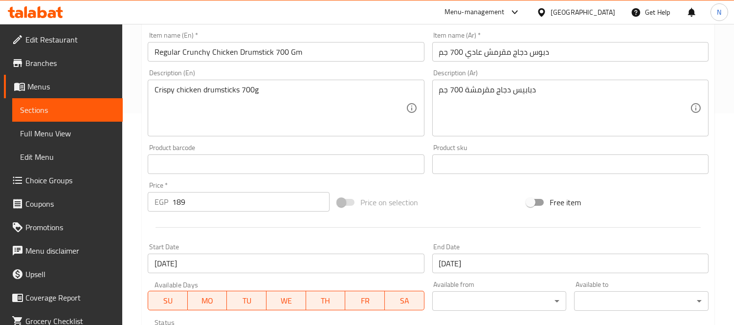
scroll to position [378, 0]
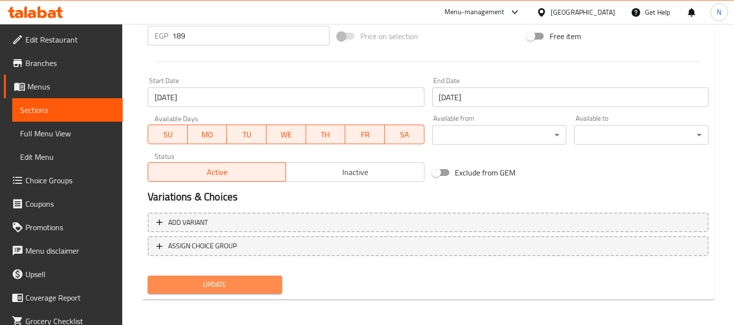
click at [277, 279] on button "Update" at bounding box center [215, 285] width 134 height 18
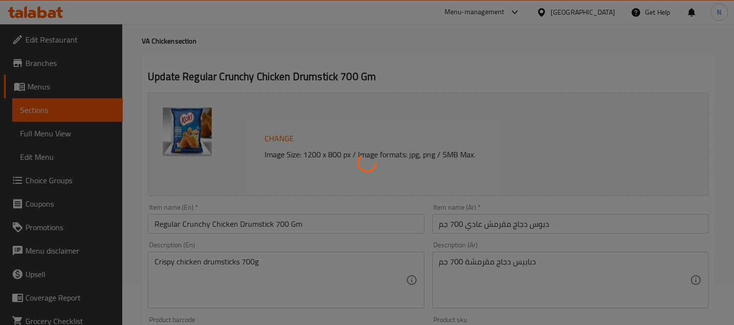
scroll to position [0, 0]
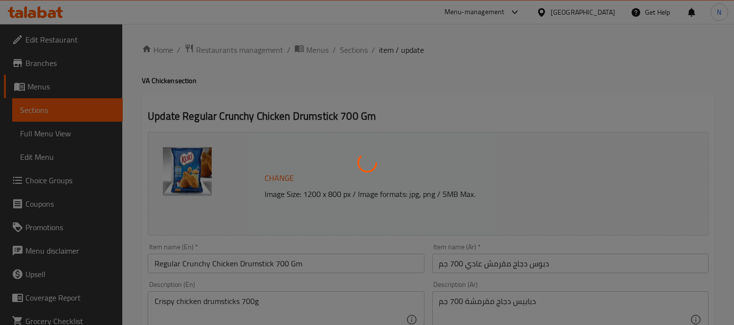
click at [447, 89] on div at bounding box center [367, 162] width 734 height 325
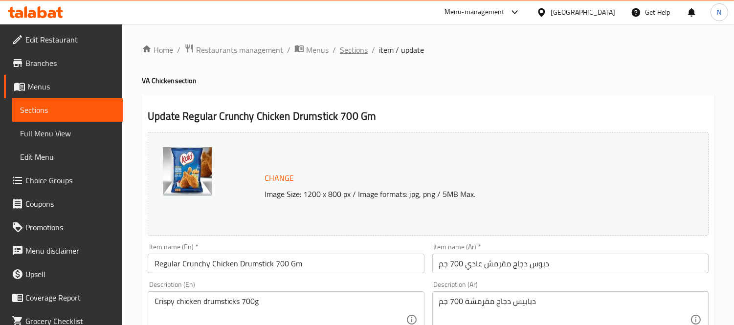
click at [360, 48] on span "Sections" at bounding box center [354, 50] width 28 height 12
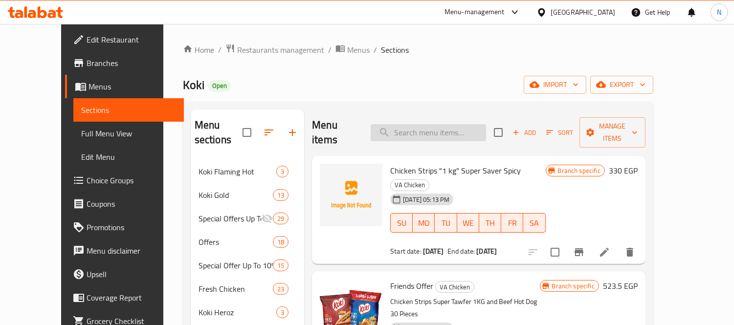
click at [468, 124] on input "search" at bounding box center [428, 132] width 115 height 17
paste input "Spicy Crunchy Chicken Drumstick 700 Gm"
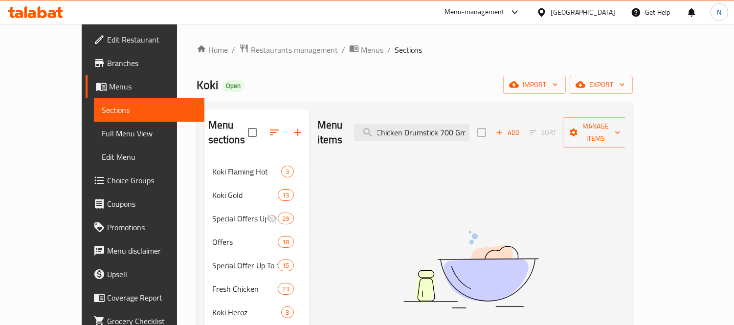
scroll to position [0, 48]
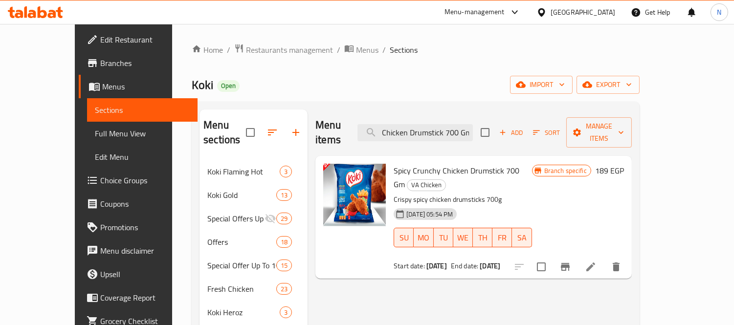
type input "Spicy Crunchy Chicken Drumstick 700 Gm"
click at [570, 263] on icon "Branch-specific-item" at bounding box center [565, 267] width 9 height 8
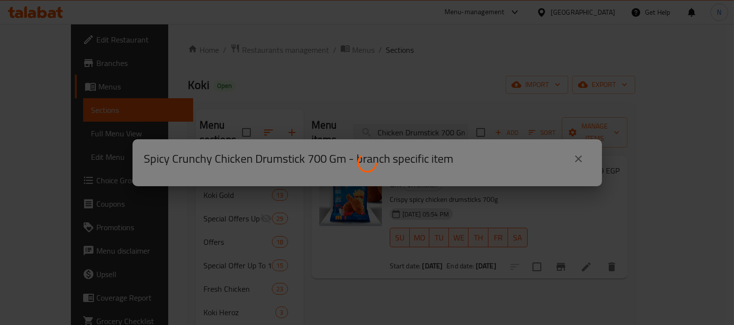
scroll to position [0, 0]
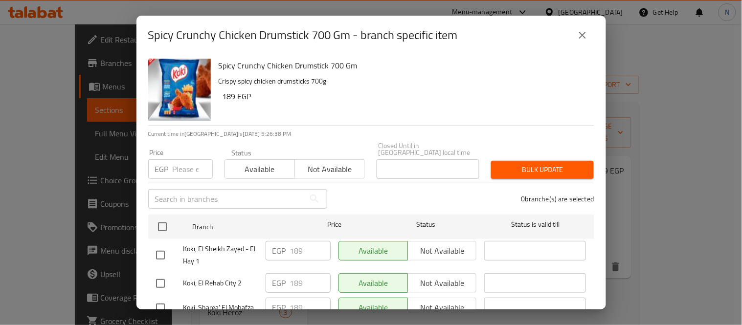
click at [589, 35] on button "close" at bounding box center [582, 34] width 23 height 23
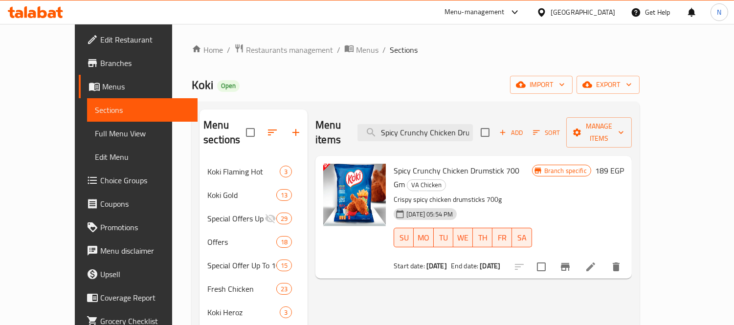
click at [597, 261] on icon at bounding box center [591, 267] width 12 height 12
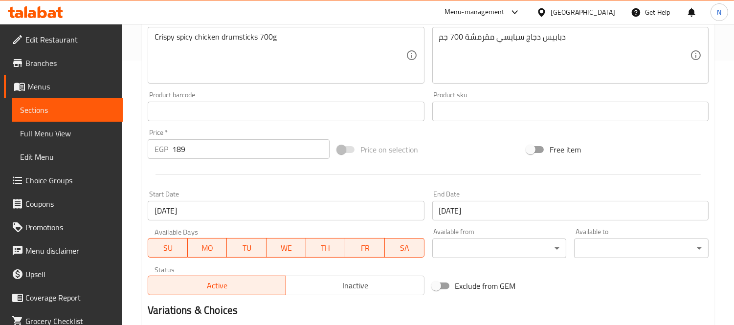
scroll to position [271, 0]
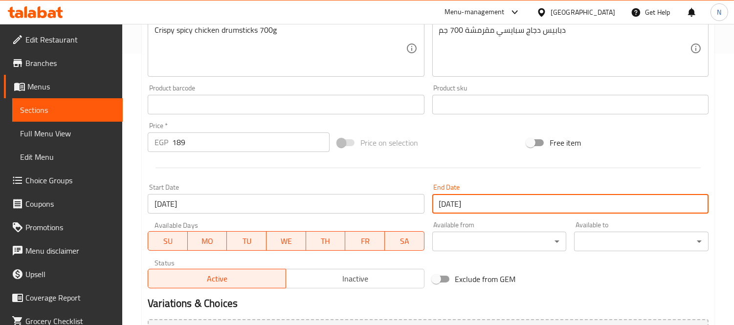
click at [468, 201] on input "[DATE]" at bounding box center [570, 204] width 276 height 20
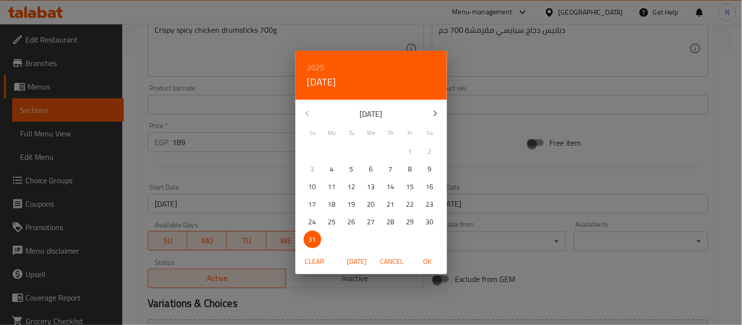
click at [436, 111] on icon "button" at bounding box center [435, 114] width 12 height 12
click at [353, 223] on p "30" at bounding box center [352, 222] width 8 height 12
click at [421, 263] on span "OK" at bounding box center [427, 262] width 23 height 12
type input "[DATE]"
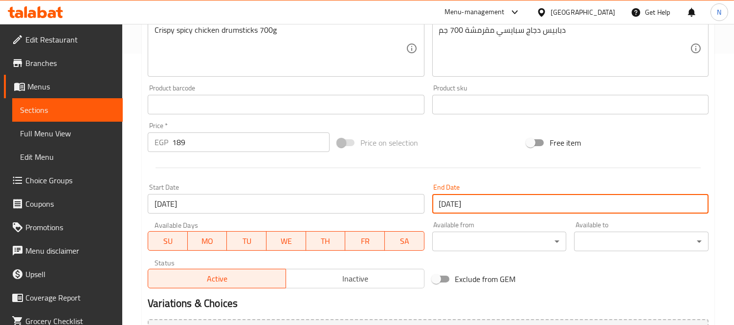
click at [284, 207] on input "[DATE]" at bounding box center [286, 204] width 276 height 20
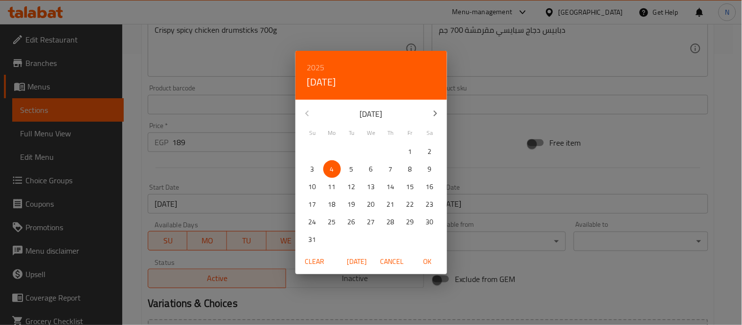
click at [433, 111] on icon "button" at bounding box center [434, 114] width 3 height 6
click at [336, 148] on span "1" at bounding box center [332, 152] width 18 height 12
click at [423, 263] on span "OK" at bounding box center [427, 262] width 23 height 12
type input "[DATE]"
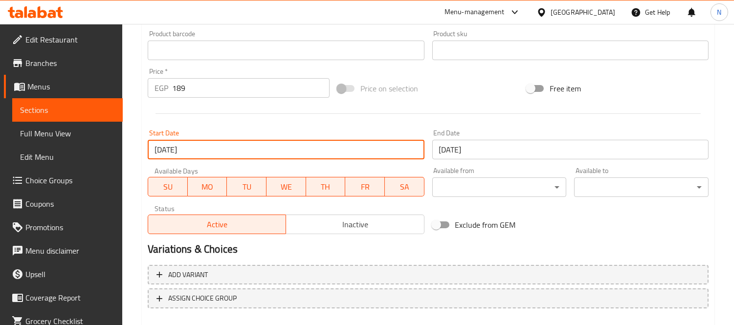
scroll to position [378, 0]
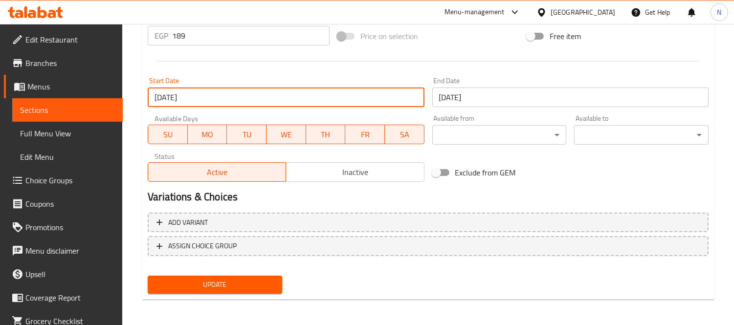
click at [267, 279] on span "Update" at bounding box center [215, 285] width 119 height 12
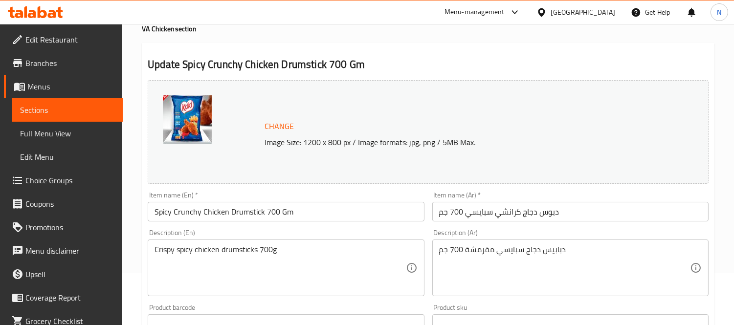
scroll to position [0, 0]
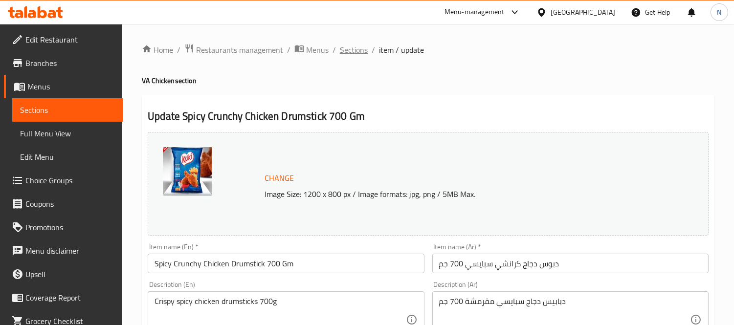
click at [352, 52] on span "Sections" at bounding box center [354, 50] width 28 height 12
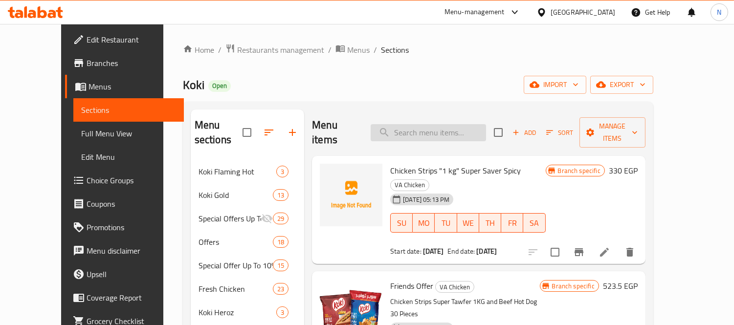
click at [440, 131] on input "search" at bounding box center [428, 132] width 115 height 17
paste input "Spicy Crunchy Chicken Wings 700 Gm"
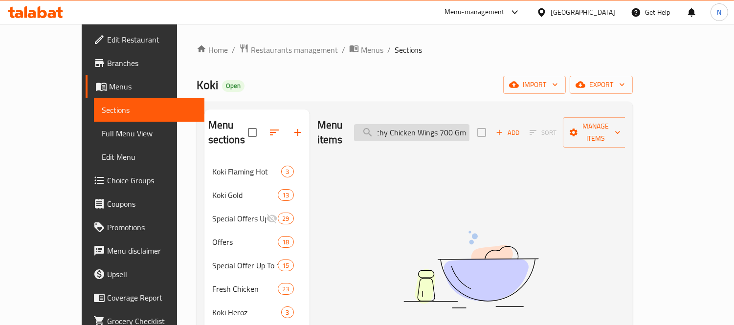
scroll to position [0, 35]
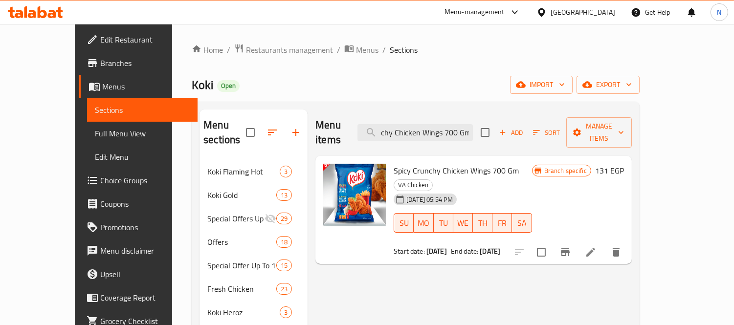
type input "Spicy Crunchy Chicken Wings 700 Gm"
click at [604, 244] on li at bounding box center [590, 253] width 27 height 18
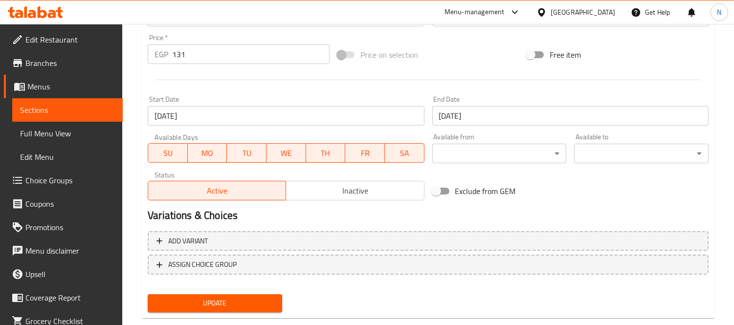
scroll to position [378, 0]
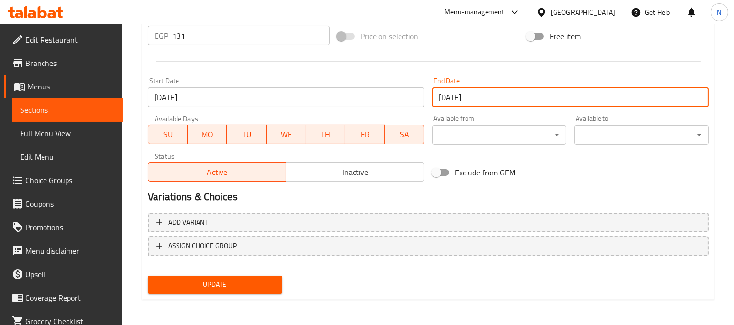
click at [481, 91] on input "[DATE]" at bounding box center [570, 98] width 276 height 20
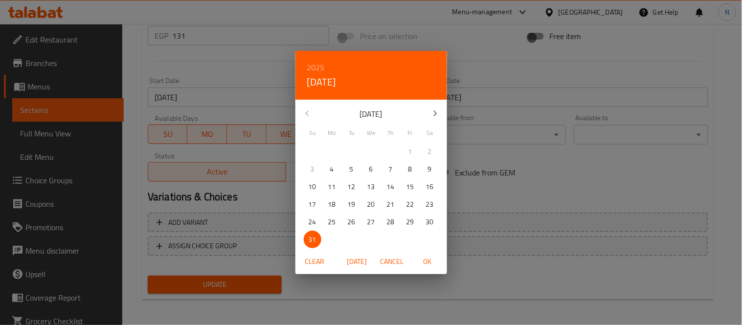
click at [435, 110] on icon "button" at bounding box center [435, 114] width 12 height 12
click at [353, 223] on p "30" at bounding box center [352, 222] width 8 height 12
click at [425, 264] on span "OK" at bounding box center [427, 262] width 23 height 12
type input "[DATE]"
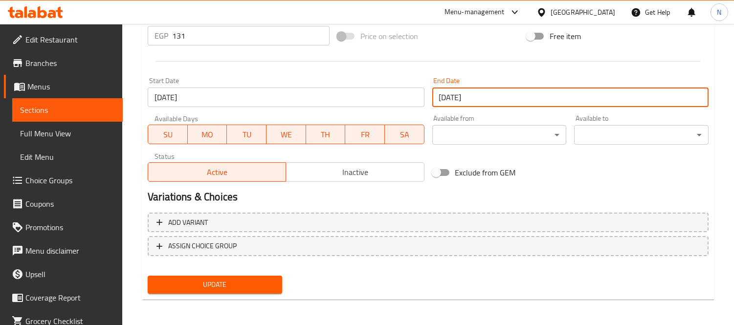
click at [306, 101] on input "[DATE]" at bounding box center [286, 98] width 276 height 20
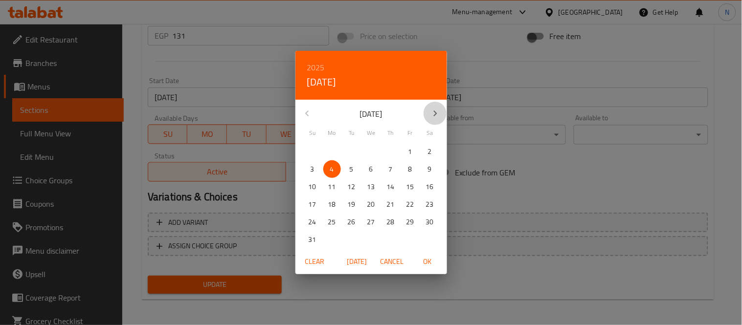
click at [432, 116] on icon "button" at bounding box center [435, 114] width 12 height 12
click at [337, 153] on span "1" at bounding box center [332, 152] width 18 height 12
click at [431, 262] on span "OK" at bounding box center [427, 262] width 23 height 12
type input "[DATE]"
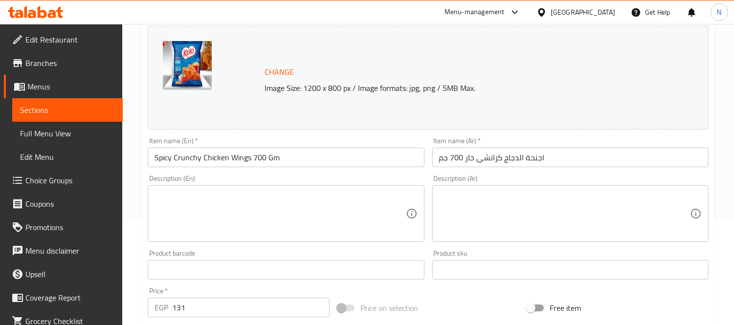
scroll to position [0, 0]
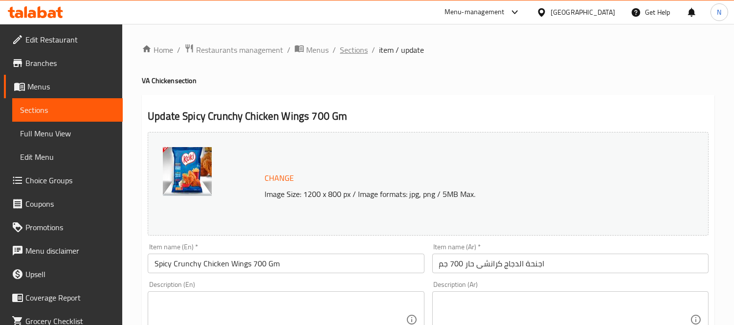
click at [344, 45] on span "Sections" at bounding box center [354, 50] width 28 height 12
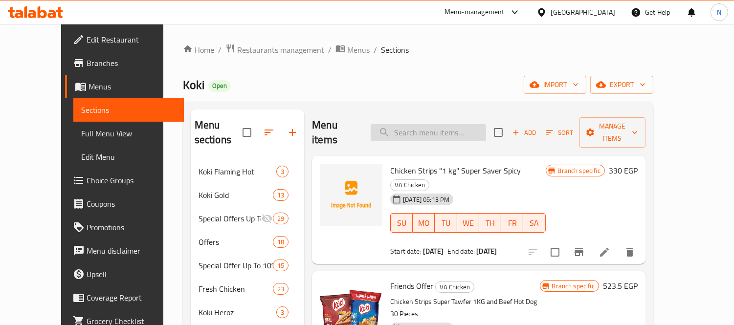
click at [480, 124] on input "search" at bounding box center [428, 132] width 115 height 17
paste input "Crunchy Chicken Wings Regular 700 G"
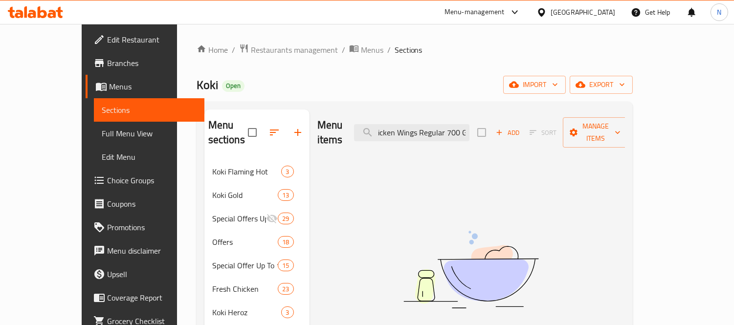
scroll to position [0, 37]
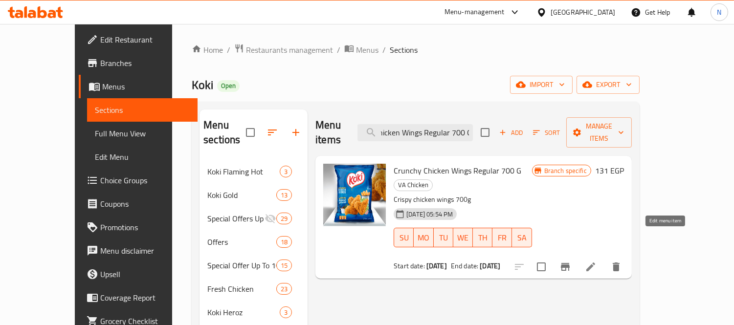
type input "Crunchy Chicken Wings Regular 700 G"
click at [597, 261] on icon at bounding box center [591, 267] width 12 height 12
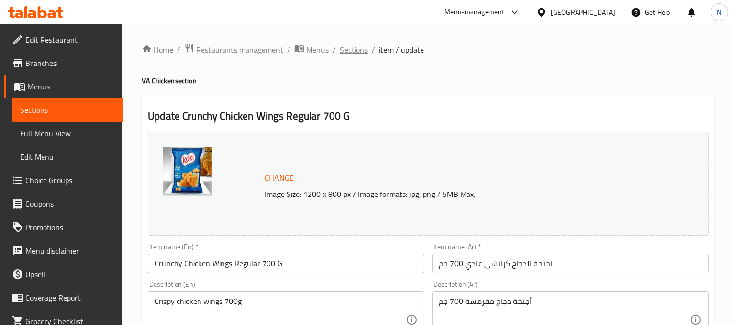
click at [361, 52] on span "Sections" at bounding box center [354, 50] width 28 height 12
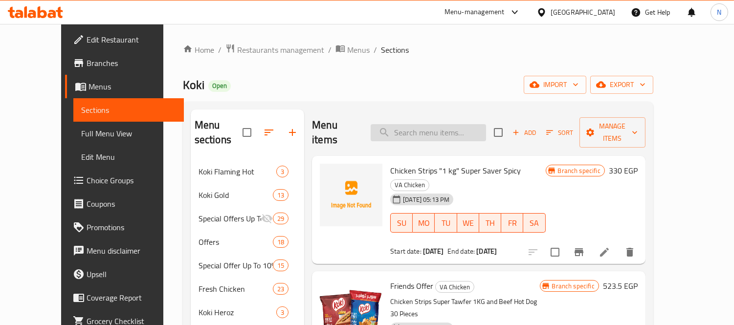
click at [481, 124] on input "search" at bounding box center [428, 132] width 115 height 17
paste input "Crunchy Chicken Wings Regular 700 G"
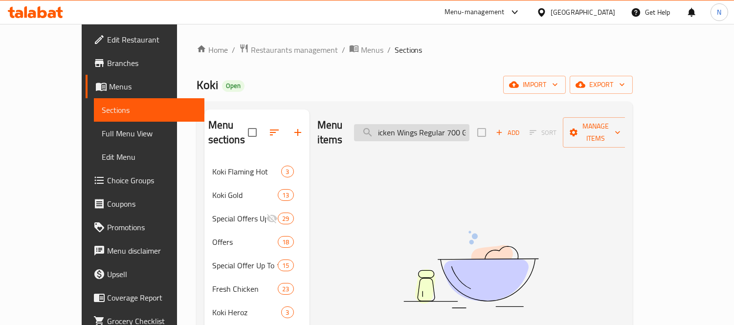
scroll to position [0, 37]
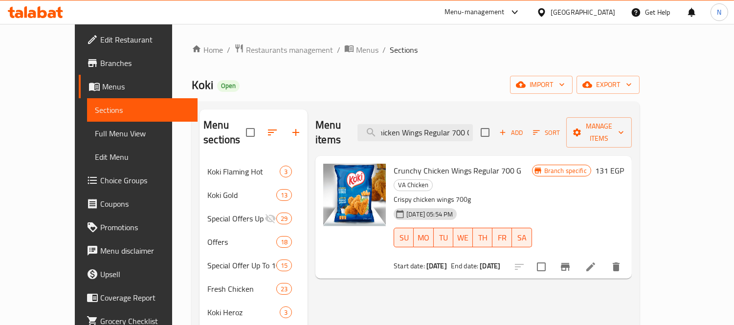
type input "Crunchy Chicken Wings Regular 700 G"
click at [571, 261] on icon "Branch-specific-item" at bounding box center [565, 267] width 12 height 12
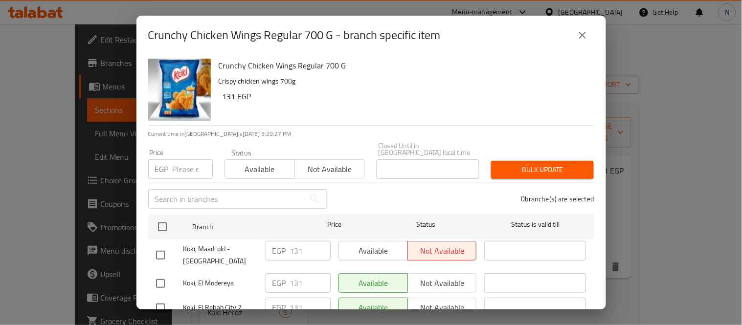
click at [575, 37] on button "close" at bounding box center [582, 34] width 23 height 23
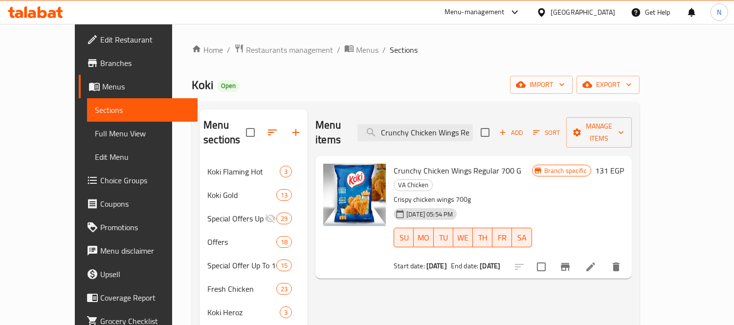
scroll to position [54, 0]
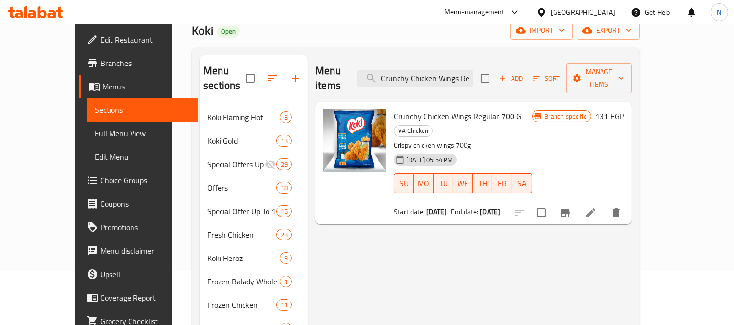
click at [604, 204] on li at bounding box center [590, 213] width 27 height 18
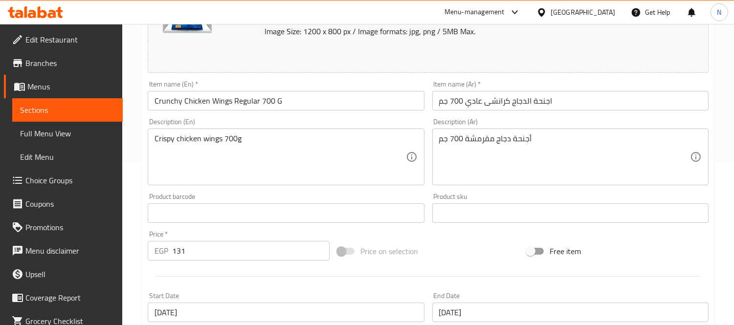
scroll to position [378, 0]
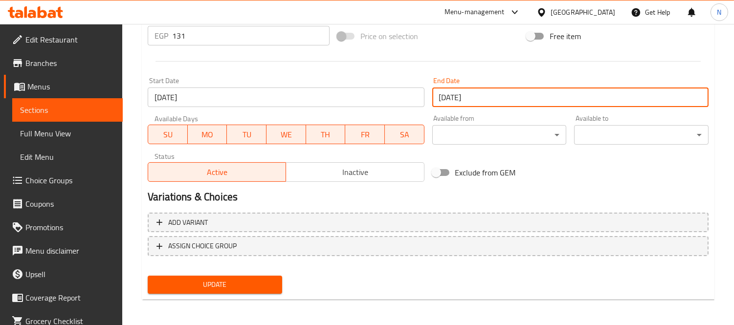
click at [472, 103] on input "[DATE]" at bounding box center [570, 98] width 276 height 20
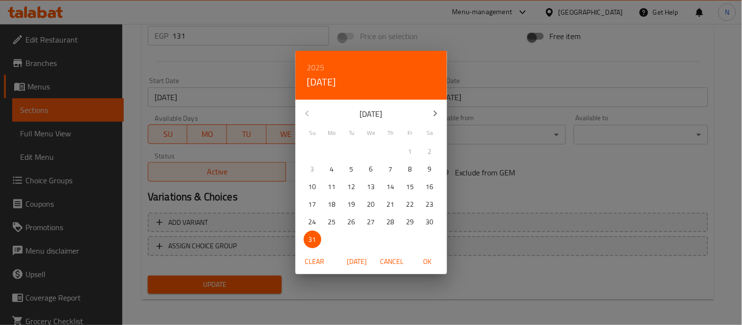
click at [434, 114] on icon "button" at bounding box center [435, 114] width 12 height 12
click at [351, 221] on p "30" at bounding box center [352, 222] width 8 height 12
click at [428, 266] on span "OK" at bounding box center [427, 262] width 23 height 12
type input "[DATE]"
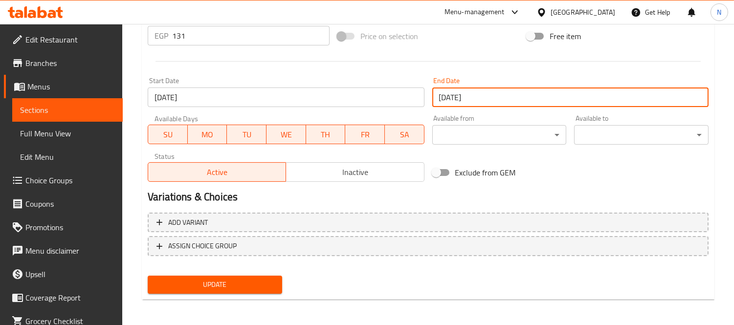
click at [272, 98] on input "[DATE]" at bounding box center [286, 98] width 276 height 20
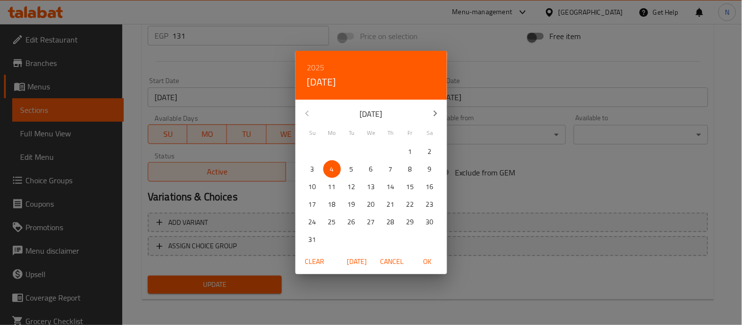
click at [409, 148] on p "1" at bounding box center [410, 152] width 4 height 12
click at [427, 257] on span "OK" at bounding box center [427, 262] width 23 height 12
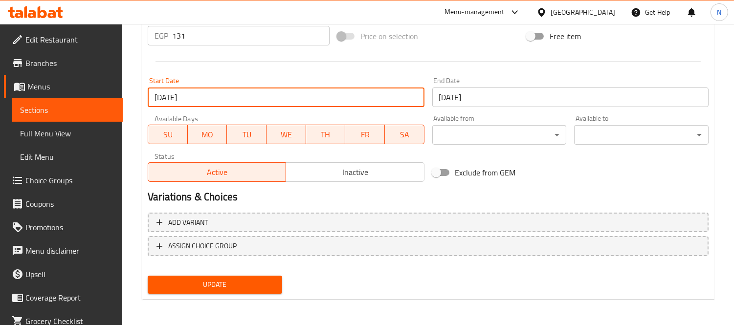
click at [280, 97] on input "[DATE]" at bounding box center [286, 98] width 276 height 20
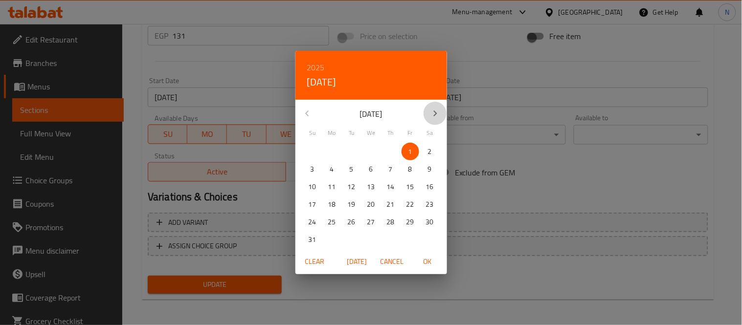
click at [436, 113] on icon "button" at bounding box center [434, 114] width 3 height 6
click at [335, 153] on span "1" at bounding box center [332, 152] width 18 height 12
click at [432, 267] on button "OK" at bounding box center [427, 262] width 31 height 18
type input "[DATE]"
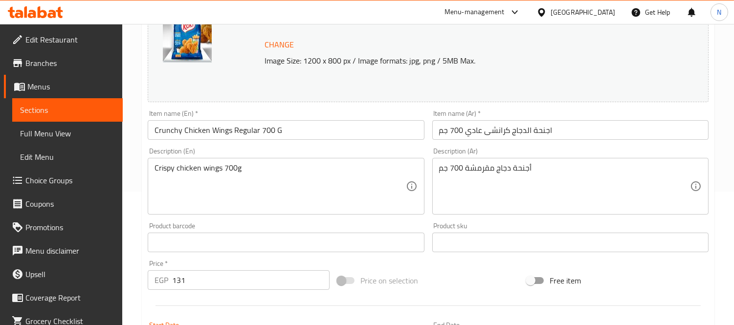
scroll to position [0, 0]
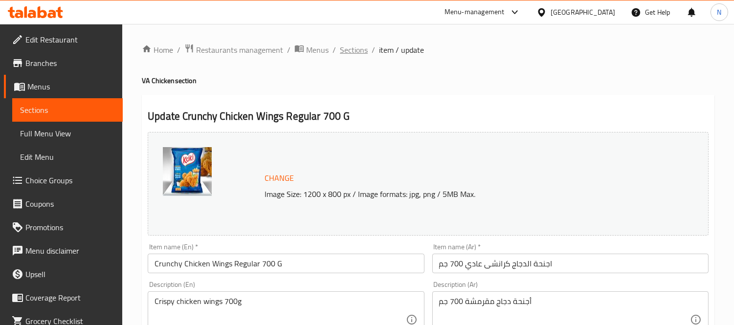
click at [358, 49] on span "Sections" at bounding box center [354, 50] width 28 height 12
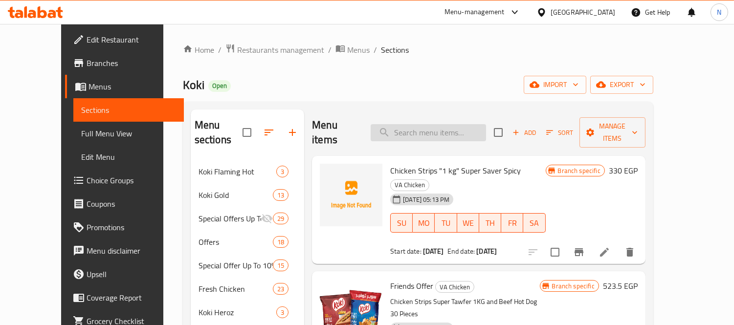
click at [480, 124] on input "search" at bounding box center [428, 132] width 115 height 17
paste input "1719135329"
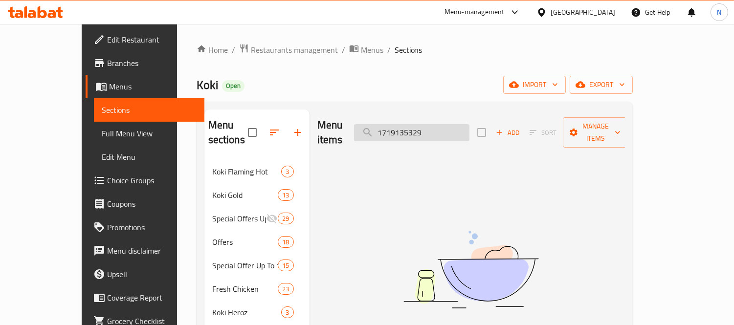
click at [437, 124] on input "1719135329" at bounding box center [411, 132] width 115 height 17
paste input "Chicken Burger 8 Pieces"
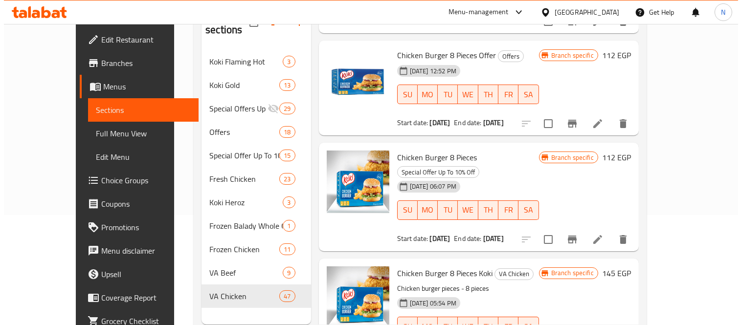
scroll to position [137, 0]
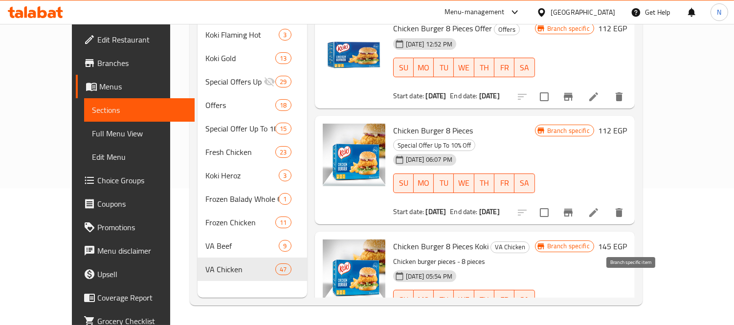
type input "Chicken Burger 8 Pieces"
click at [574, 292] on icon "Branch-specific-item" at bounding box center [568, 329] width 12 height 12
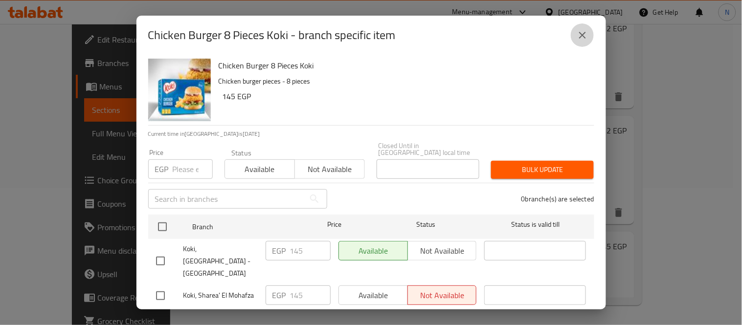
click at [586, 29] on icon "close" at bounding box center [583, 35] width 12 height 12
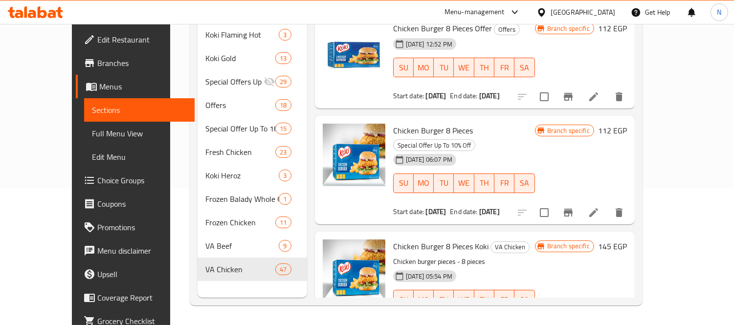
click at [580, 292] on button "Branch-specific-item" at bounding box center [568, 328] width 23 height 23
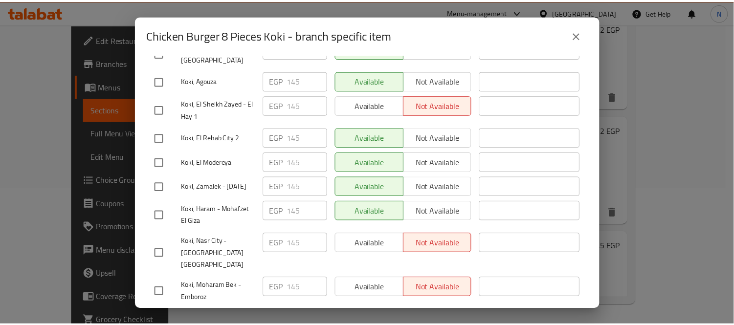
scroll to position [313, 0]
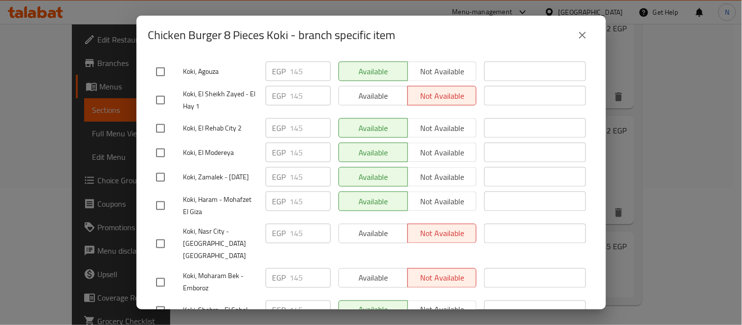
click at [590, 22] on div "Chicken Burger 8 Pieces Koki - branch specific item" at bounding box center [370, 35] width 469 height 39
click at [585, 33] on icon "close" at bounding box center [583, 35] width 12 height 12
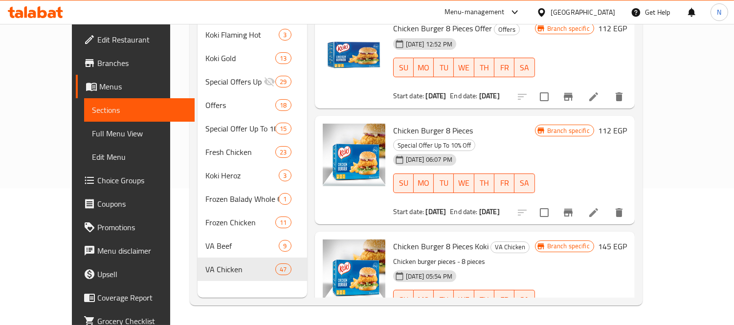
click at [580, 292] on button "Branch-specific-item" at bounding box center [568, 328] width 23 height 23
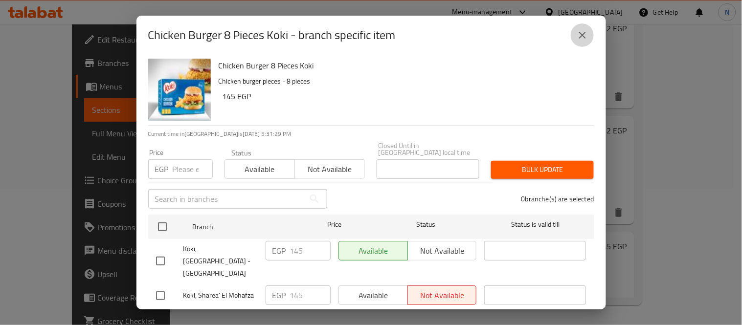
click at [585, 36] on icon "close" at bounding box center [583, 35] width 12 height 12
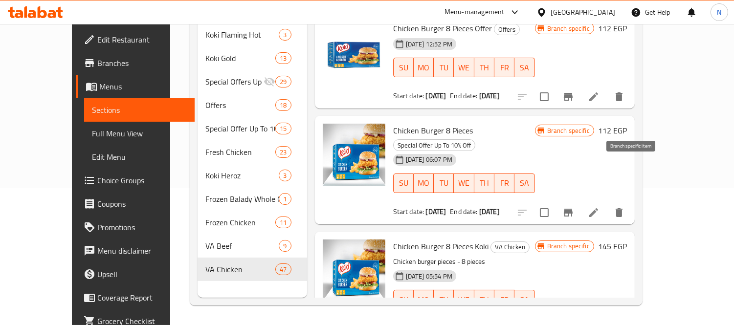
click at [580, 201] on button "Branch-specific-item" at bounding box center [568, 212] width 23 height 23
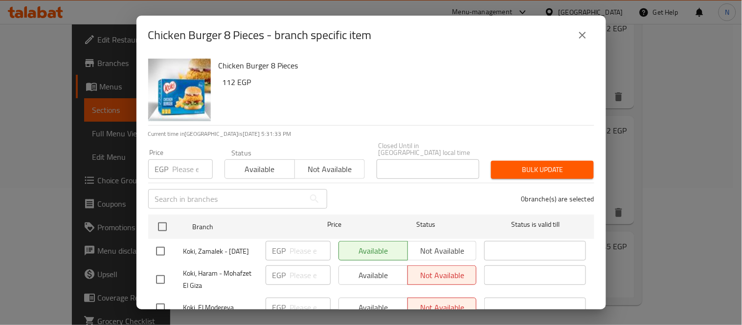
click at [591, 37] on button "close" at bounding box center [582, 34] width 23 height 23
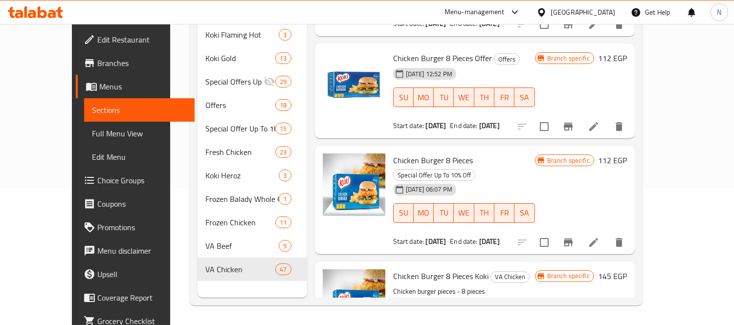
scroll to position [67, 0]
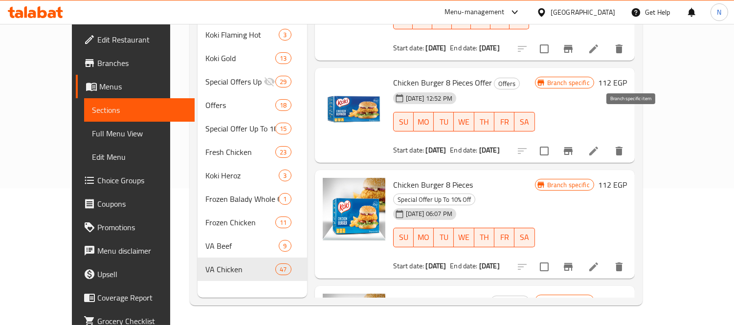
click at [574, 145] on icon "Branch-specific-item" at bounding box center [568, 151] width 12 height 12
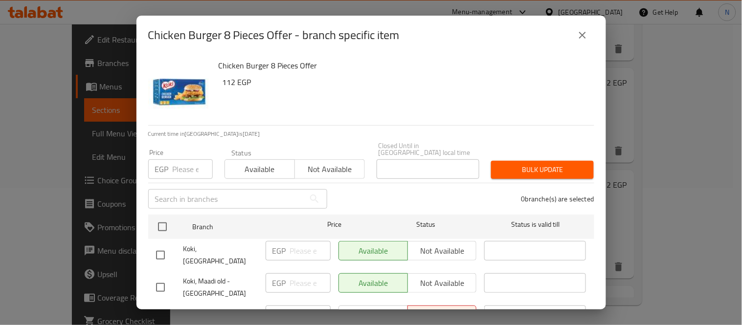
click at [588, 34] on icon "close" at bounding box center [583, 35] width 12 height 12
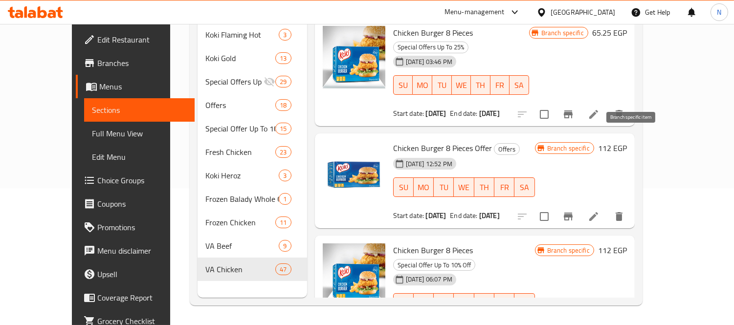
scroll to position [0, 0]
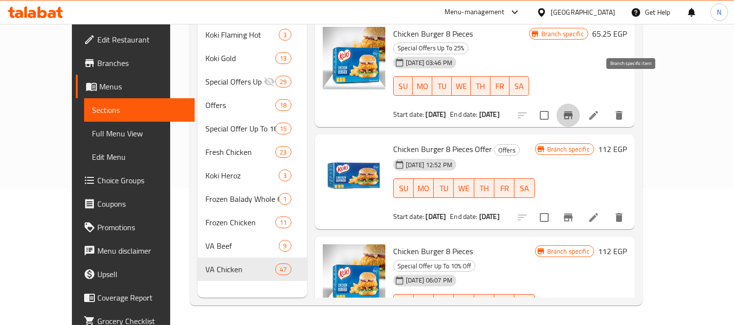
click at [573, 111] on icon "Branch-specific-item" at bounding box center [568, 115] width 9 height 8
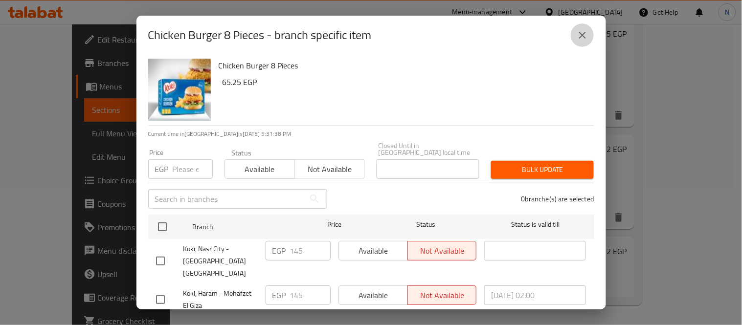
click at [580, 38] on icon "close" at bounding box center [583, 35] width 12 height 12
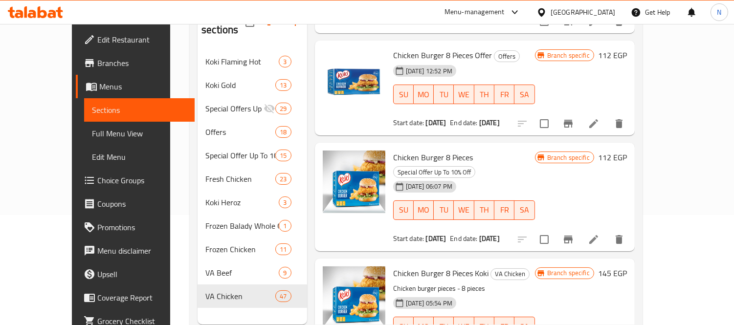
scroll to position [137, 0]
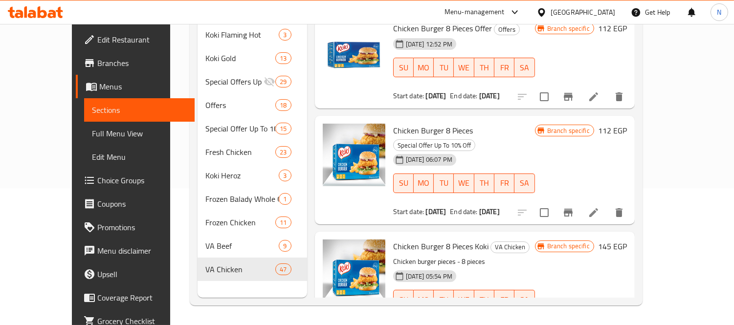
click at [607, 292] on li at bounding box center [593, 329] width 27 height 18
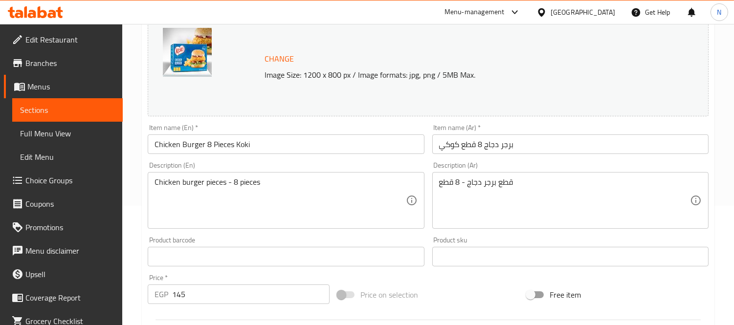
scroll to position [326, 0]
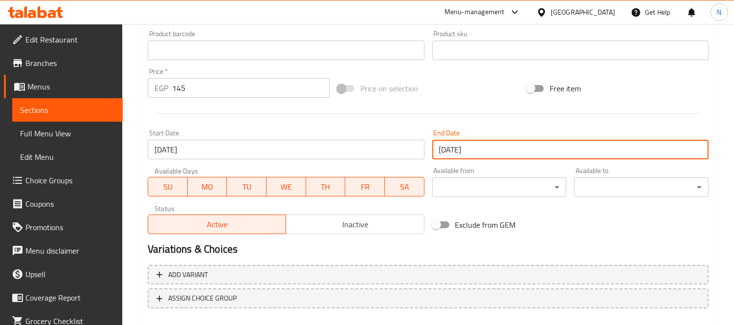
click at [485, 155] on input "[DATE]" at bounding box center [570, 150] width 276 height 20
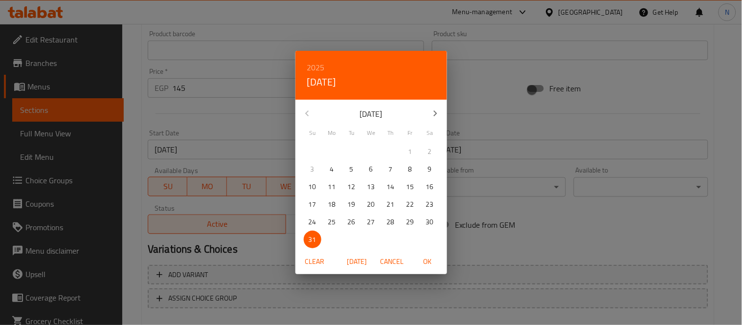
click at [433, 111] on icon "button" at bounding box center [435, 114] width 12 height 12
click at [350, 223] on p "30" at bounding box center [352, 222] width 8 height 12
click at [424, 263] on span "OK" at bounding box center [427, 262] width 23 height 12
type input "[DATE]"
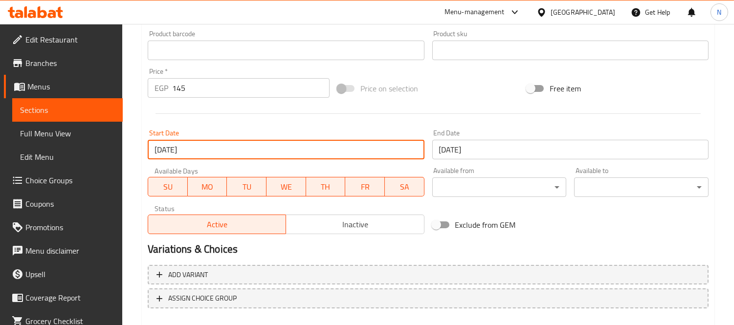
click at [341, 147] on input "[DATE]" at bounding box center [286, 150] width 276 height 20
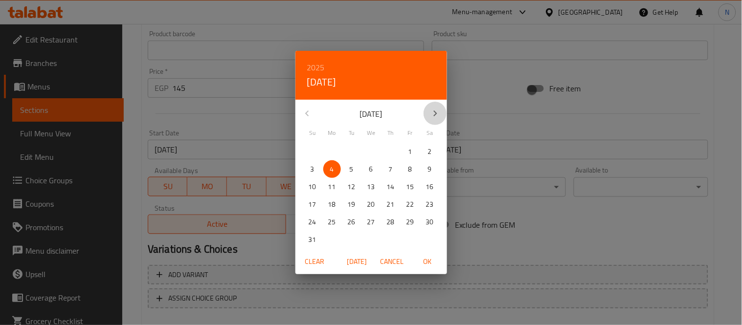
drag, startPoint x: 428, startPoint y: 116, endPoint x: 381, endPoint y: 143, distance: 54.1
click at [429, 115] on button "button" at bounding box center [434, 113] width 23 height 23
click at [338, 150] on span "1" at bounding box center [332, 152] width 18 height 12
click at [425, 261] on span "OK" at bounding box center [427, 262] width 23 height 12
type input "[DATE]"
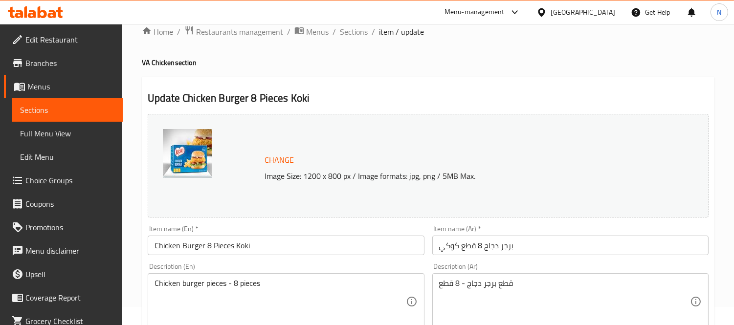
scroll to position [0, 0]
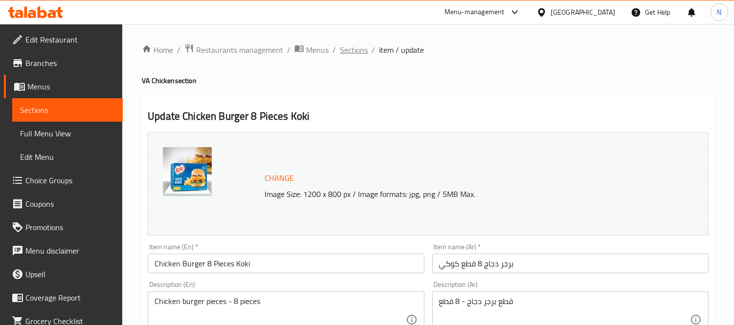
click at [355, 48] on span "Sections" at bounding box center [354, 50] width 28 height 12
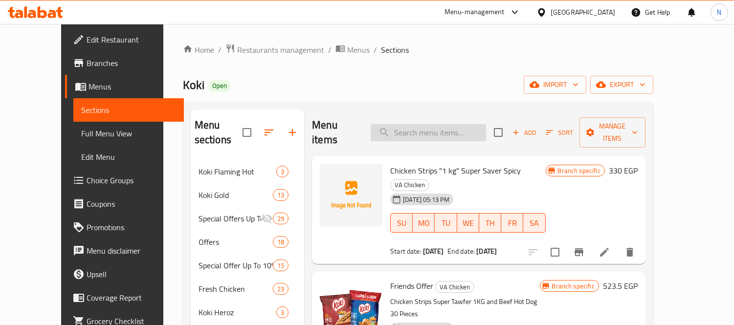
click at [441, 124] on input "search" at bounding box center [428, 132] width 115 height 17
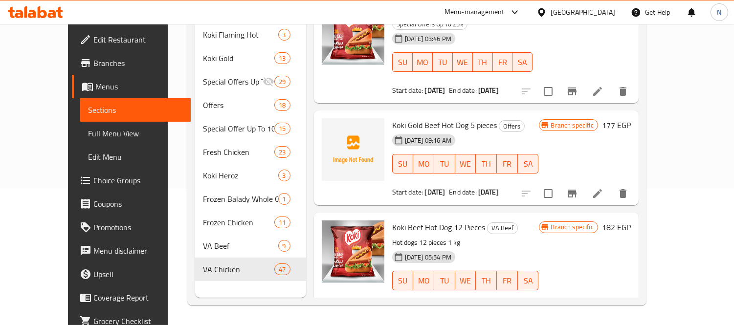
scroll to position [423, 0]
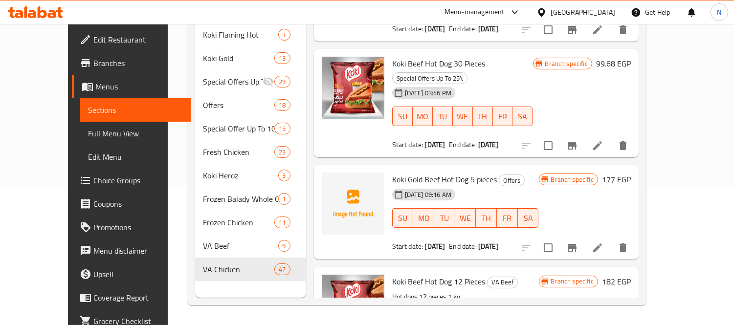
type input "hot dog"
drag, startPoint x: 404, startPoint y: 196, endPoint x: 449, endPoint y: 198, distance: 44.6
click at [443, 274] on span "Koki Beef Hot Dog 12 Pieces" at bounding box center [438, 281] width 93 height 15
click at [450, 274] on span "Koki Beef Hot Dog 12 Pieces" at bounding box center [438, 281] width 93 height 15
drag, startPoint x: 392, startPoint y: 194, endPoint x: 437, endPoint y: 197, distance: 45.1
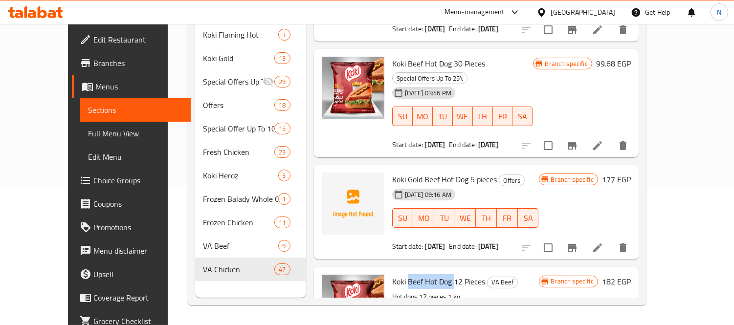
click at [437, 274] on span "Koki Beef Hot Dog 12 Pieces" at bounding box center [438, 281] width 93 height 15
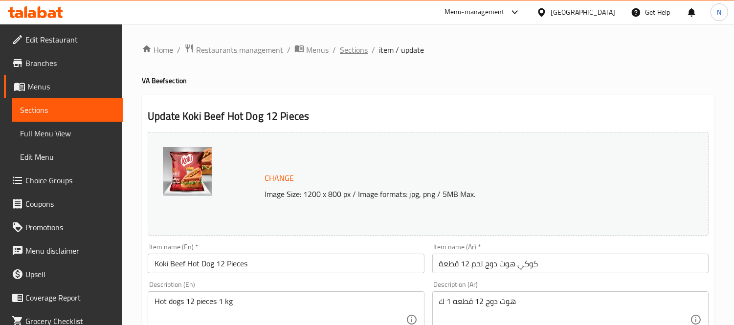
click at [363, 54] on span "Sections" at bounding box center [354, 50] width 28 height 12
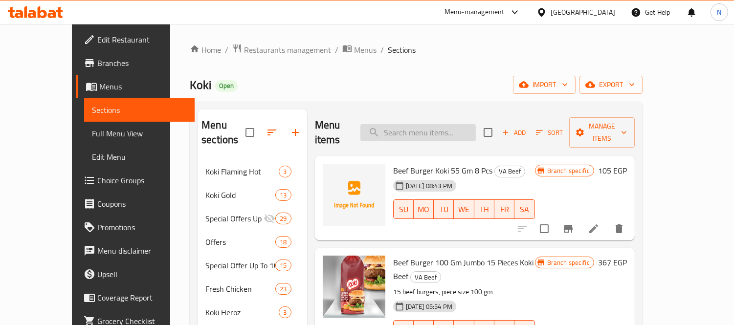
click at [441, 132] on input "search" at bounding box center [417, 132] width 115 height 17
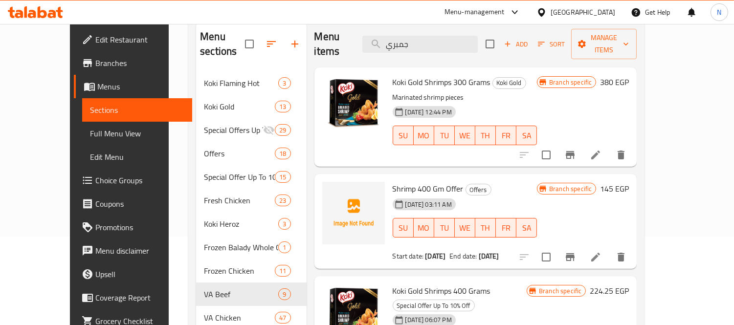
scroll to position [28, 0]
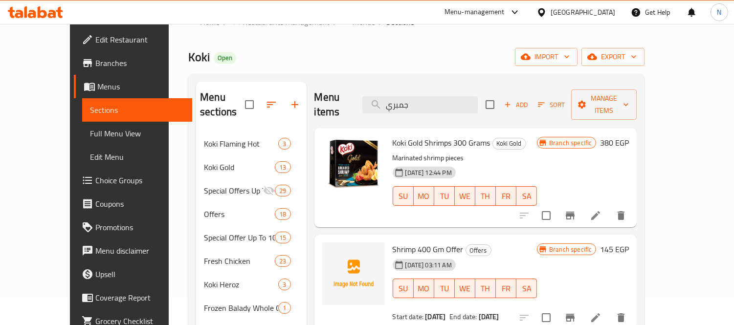
type input "جمبري"
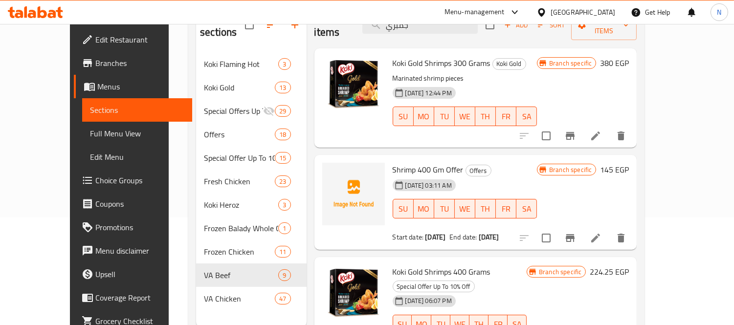
scroll to position [82, 0]
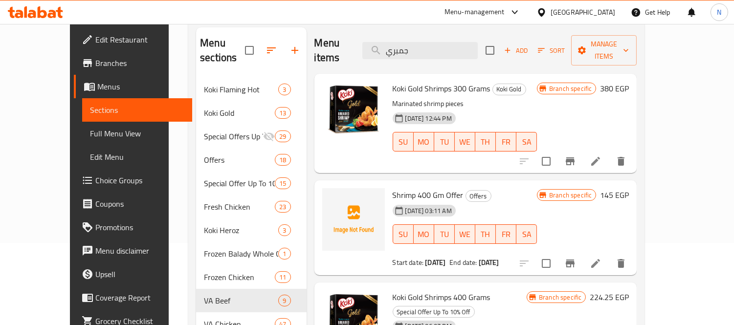
click at [600, 157] on icon at bounding box center [595, 161] width 9 height 9
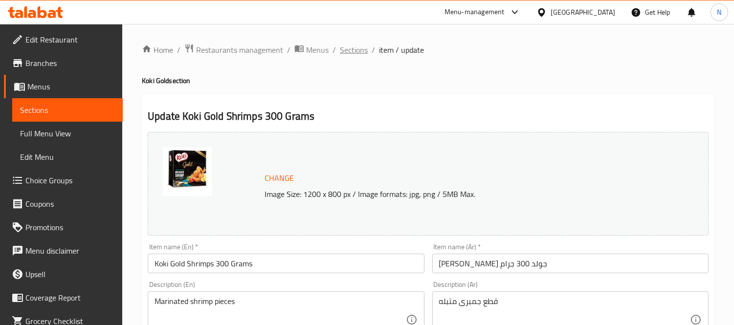
click at [358, 54] on span "Sections" at bounding box center [354, 50] width 28 height 12
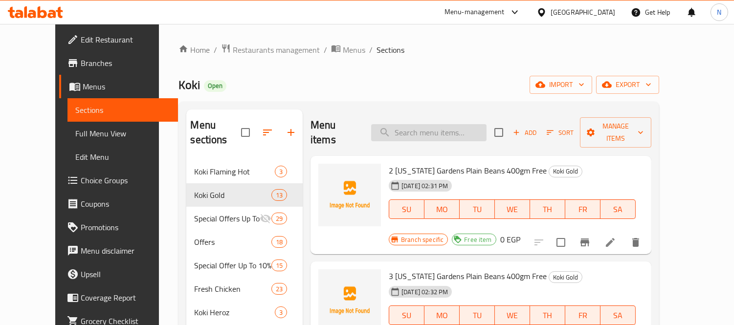
click at [478, 129] on input "search" at bounding box center [428, 132] width 115 height 17
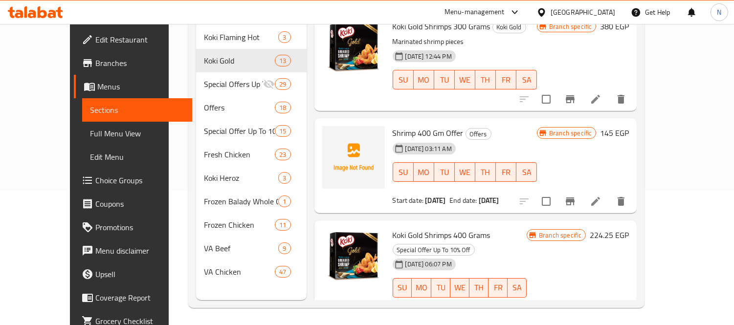
scroll to position [137, 0]
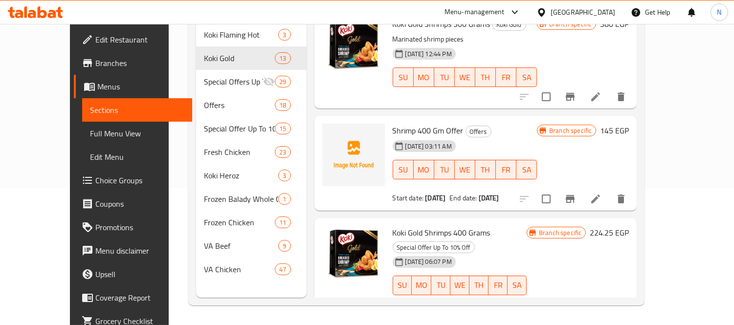
type input "جمبري"
click at [609, 292] on li at bounding box center [595, 315] width 27 height 18
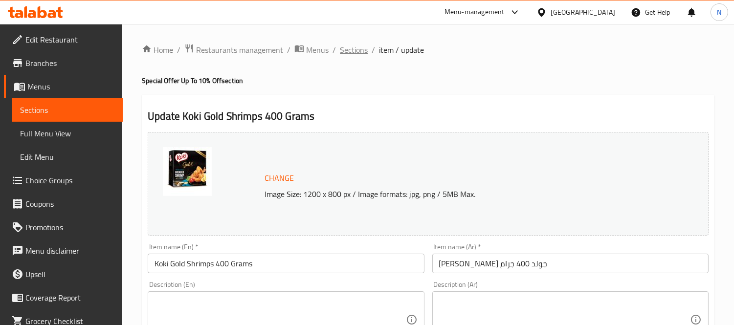
click at [365, 55] on span "Sections" at bounding box center [354, 50] width 28 height 12
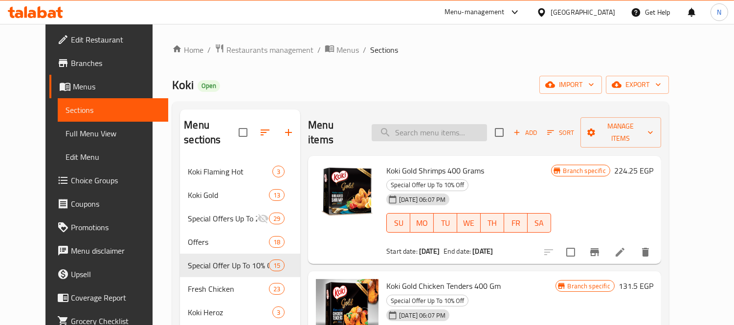
click at [464, 125] on input "search" at bounding box center [429, 132] width 115 height 17
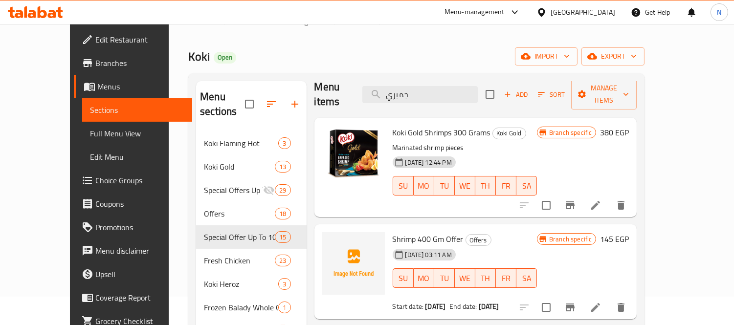
scroll to position [54, 0]
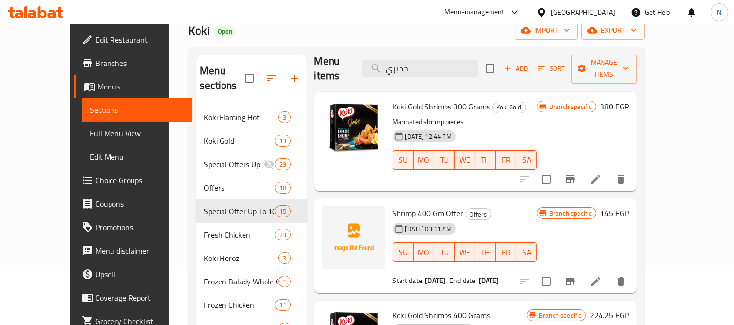
type input "جمبري"
click at [602, 174] on icon at bounding box center [596, 180] width 12 height 12
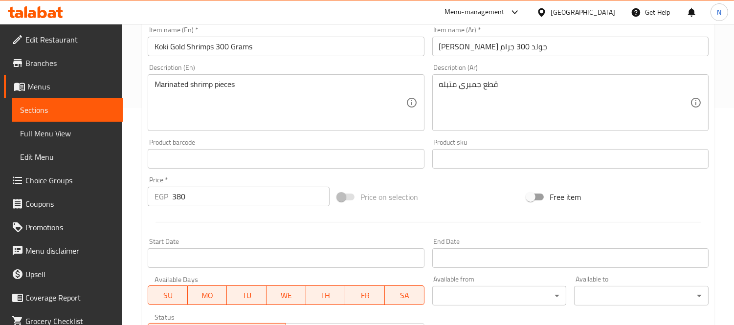
scroll to position [378, 0]
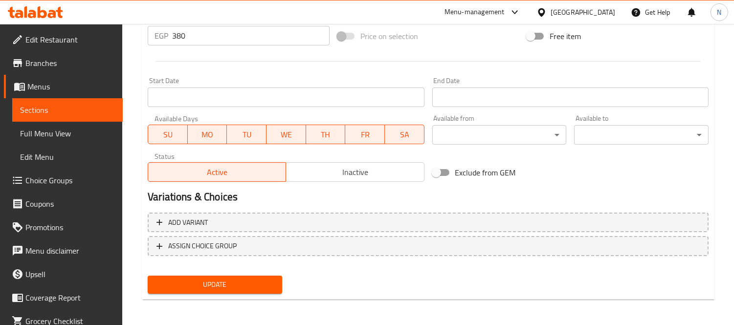
click at [246, 282] on span "Update" at bounding box center [215, 285] width 119 height 12
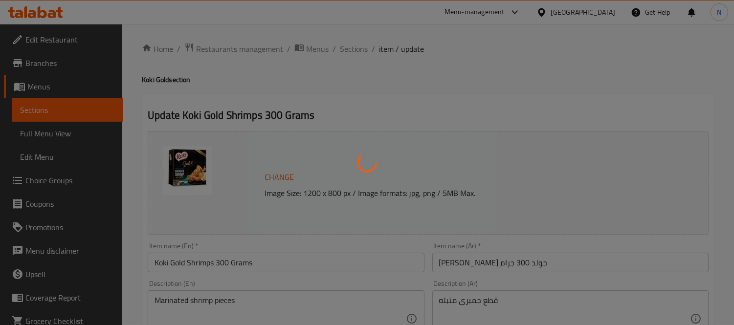
scroll to position [0, 0]
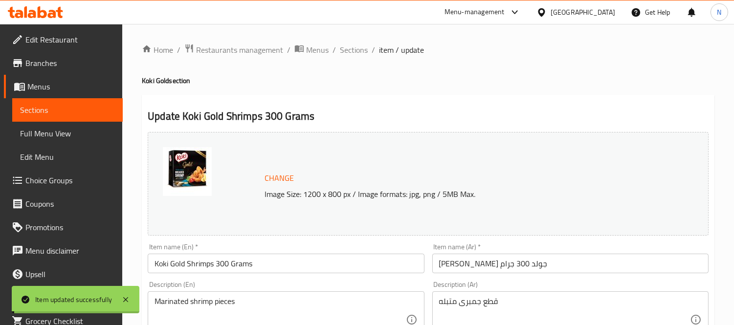
click at [353, 47] on span "Sections" at bounding box center [354, 50] width 28 height 12
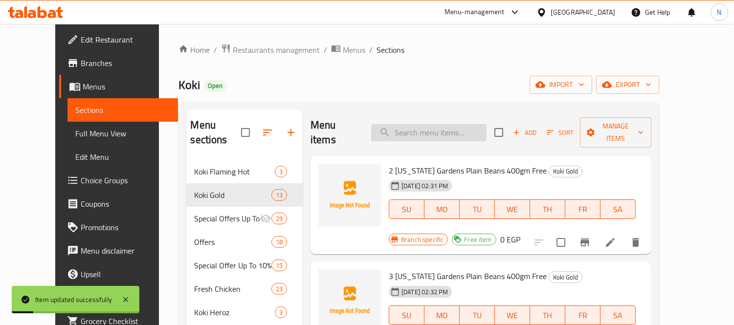
click at [480, 131] on input "search" at bounding box center [428, 132] width 115 height 17
paste input "770721"
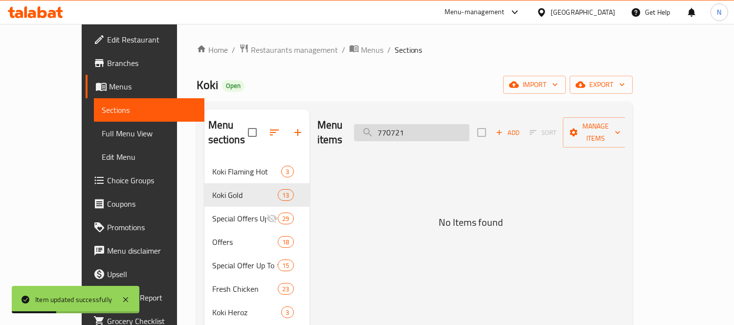
click at [469, 131] on input "770721" at bounding box center [411, 132] width 115 height 17
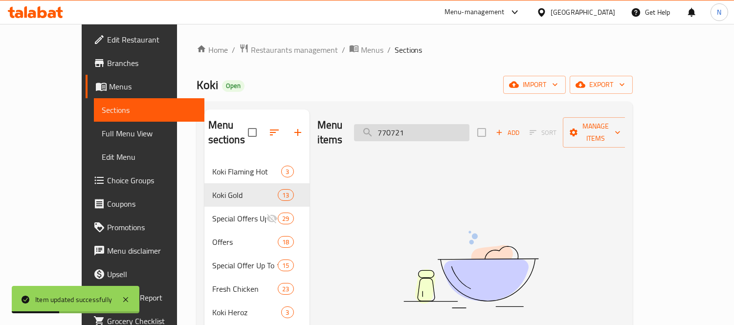
click at [469, 131] on input "770721" at bounding box center [411, 132] width 115 height 17
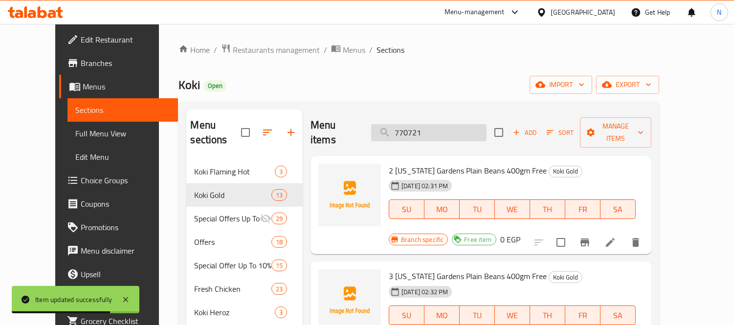
paste input "[PERSON_NAME] جولد 300 جرام"
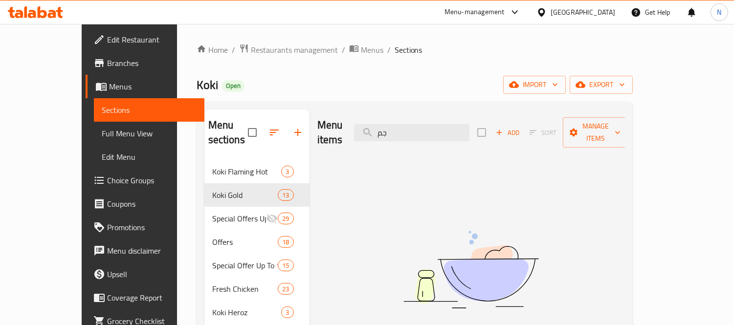
type input "ج"
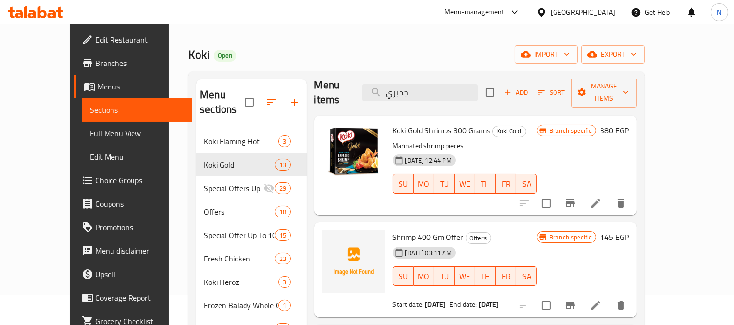
scroll to position [54, 0]
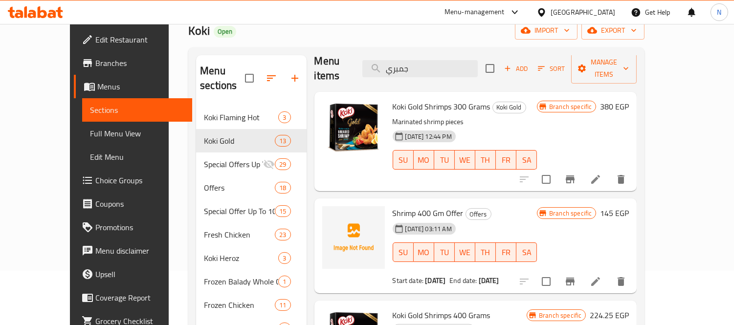
type input "جمبري"
click at [90, 134] on span "Full Menu View" at bounding box center [137, 134] width 95 height 12
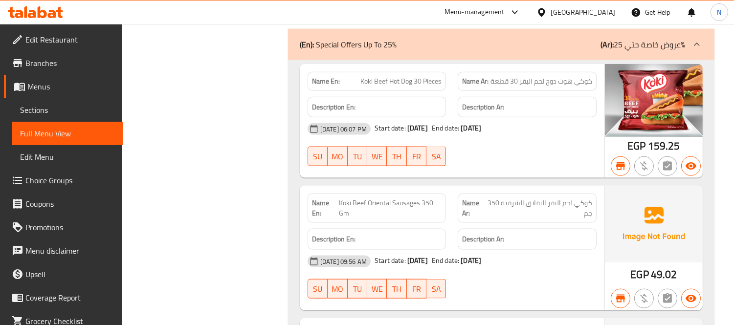
scroll to position [2282, 0]
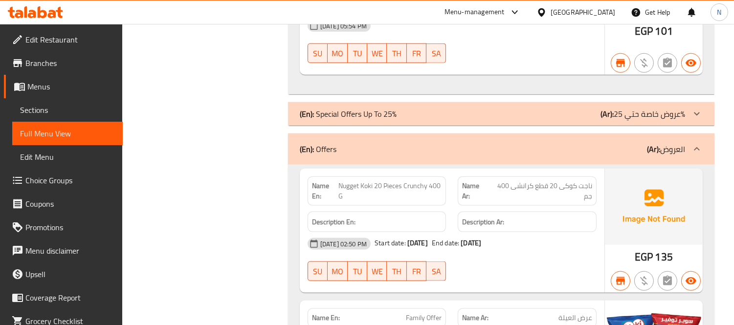
scroll to position [2336, 0]
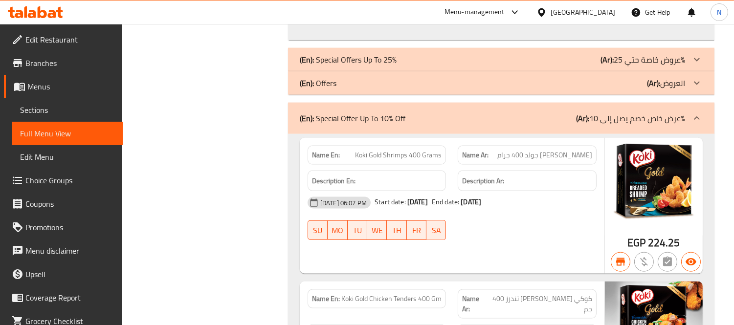
scroll to position [2390, 0]
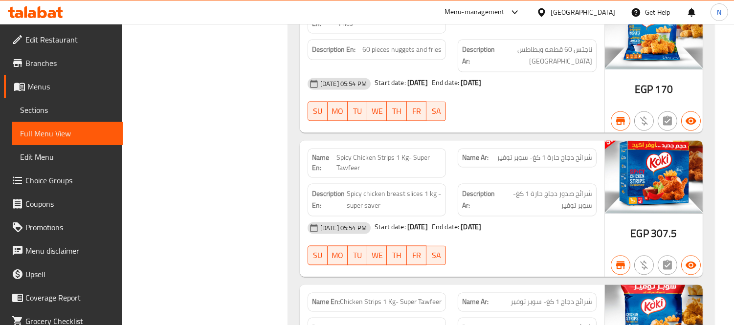
scroll to position [10270, 0]
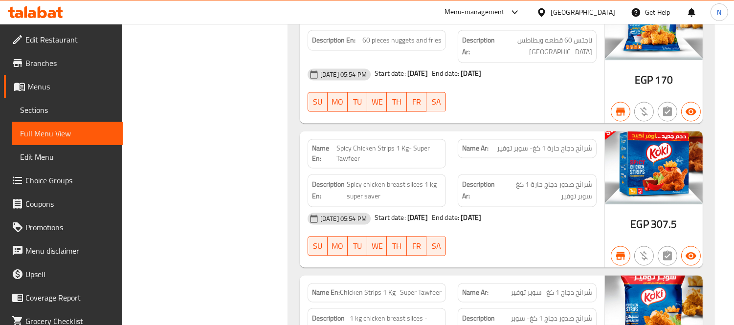
drag, startPoint x: 37, startPoint y: 118, endPoint x: 95, endPoint y: 96, distance: 62.7
click at [37, 118] on link "Sections" at bounding box center [67, 109] width 111 height 23
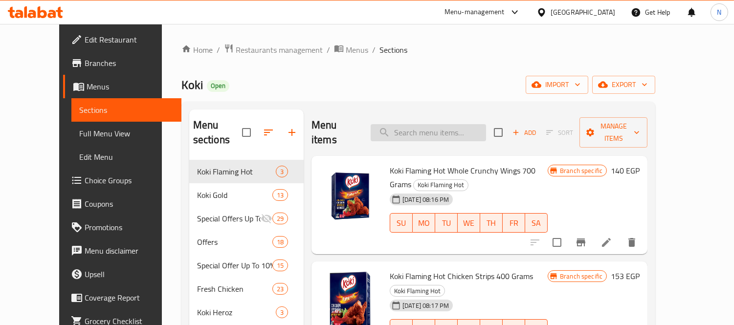
click at [457, 124] on input "search" at bounding box center [428, 132] width 115 height 17
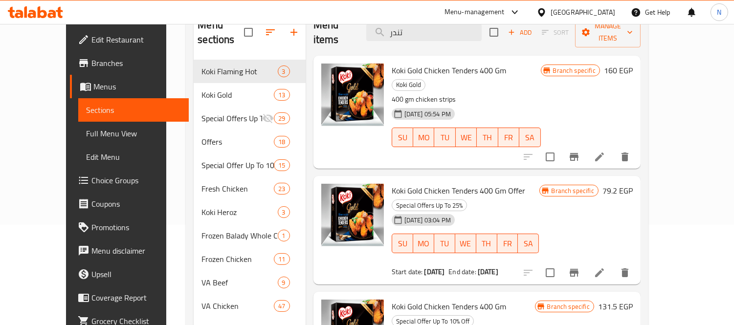
scroll to position [82, 0]
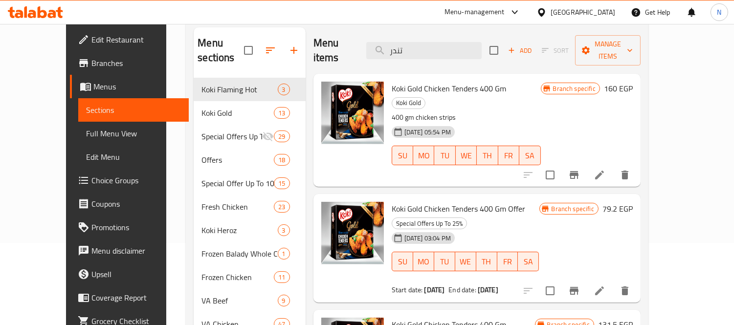
type input "تندر"
click at [457, 81] on span "Koki Gold Chicken Tenders 400 Gm" at bounding box center [449, 88] width 114 height 15
copy h6 "Koki Gold Chicken Tenders 400 Gm"
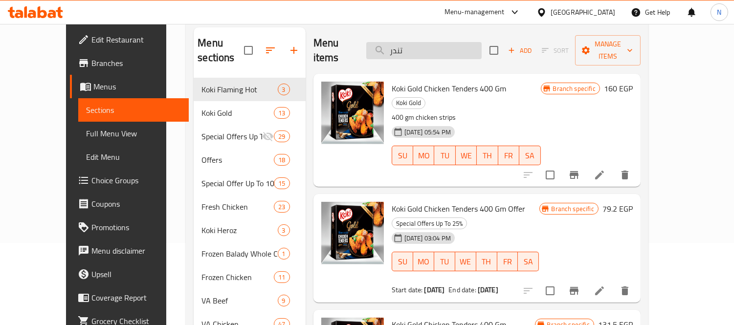
click at [442, 42] on input "تندر" at bounding box center [423, 50] width 115 height 17
type input "["
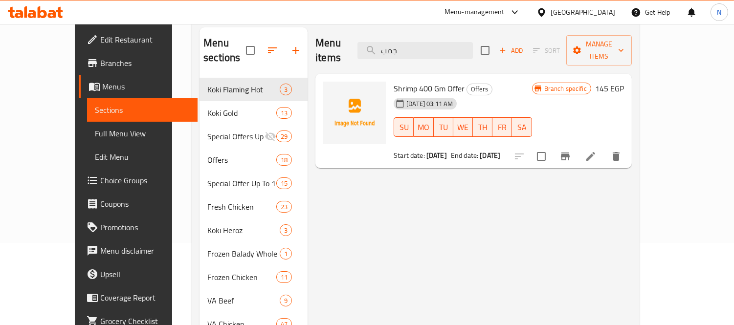
type input "ج"
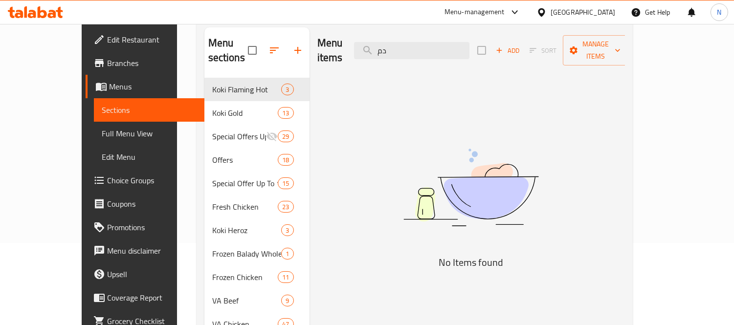
type input "د"
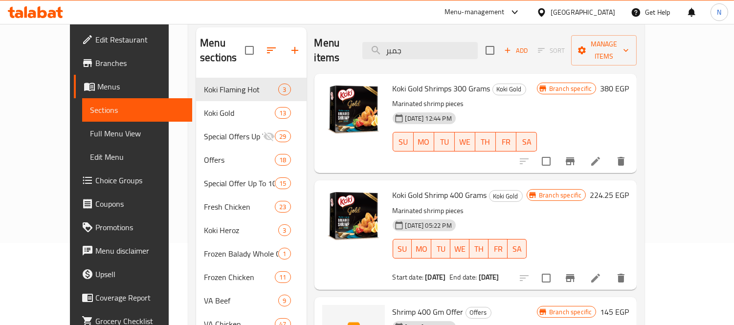
type input "جمبر"
click at [440, 81] on span "Koki Gold Shrimps 300 Grams" at bounding box center [442, 88] width 98 height 15
copy h6 "Koki Gold Shrimps 300 Grams"
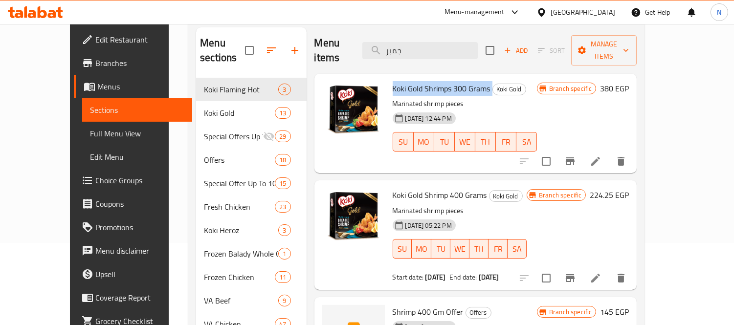
copy h6 "Koki Gold Shrimps 300 Grams"
